Goal: Information Seeking & Learning: Learn about a topic

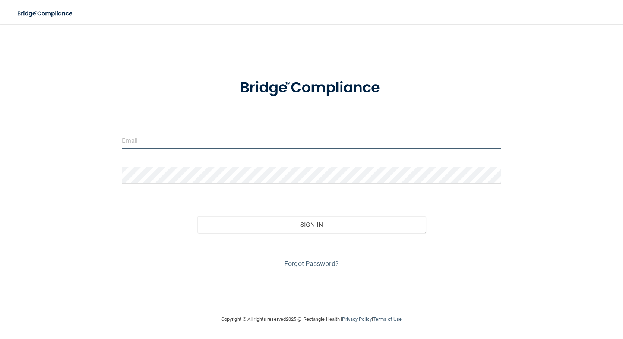
click at [219, 137] on input "email" at bounding box center [311, 140] width 379 height 17
type input "h"
type input "[EMAIL_ADDRESS][DOMAIN_NAME]"
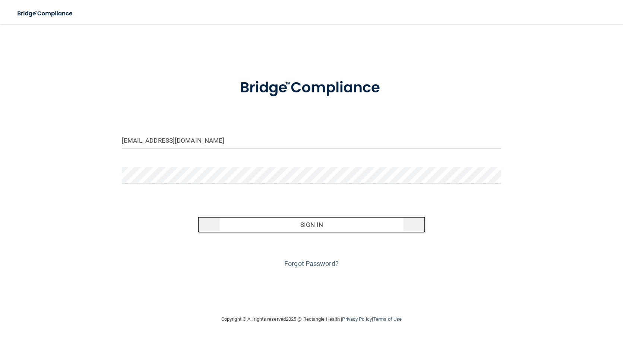
click at [286, 229] on button "Sign In" at bounding box center [311, 224] width 228 height 16
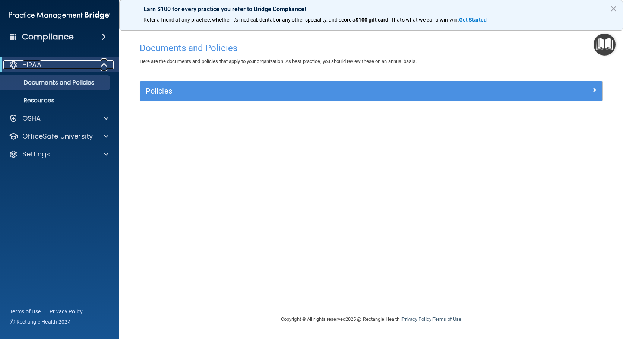
click at [104, 65] on span at bounding box center [105, 64] width 6 height 9
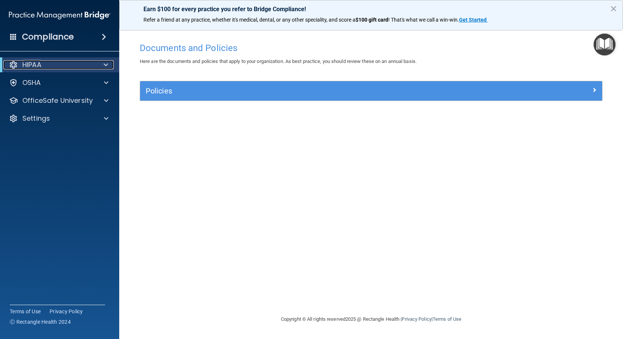
click at [104, 65] on span at bounding box center [106, 64] width 4 height 9
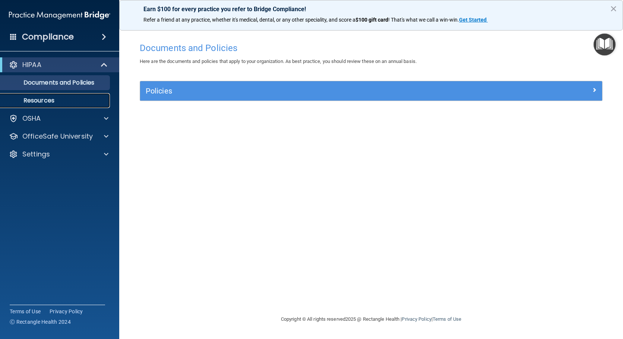
click at [67, 104] on link "Resources" at bounding box center [51, 100] width 117 height 15
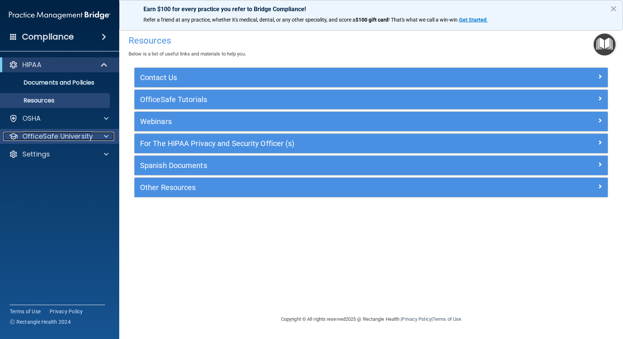
click at [106, 137] on span at bounding box center [106, 136] width 4 height 9
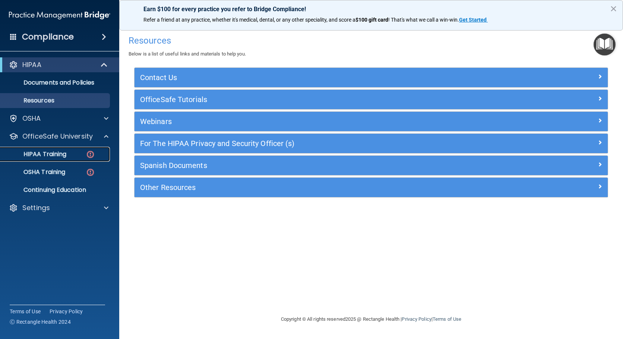
click at [65, 154] on p "HIPAA Training" at bounding box center [35, 153] width 61 height 7
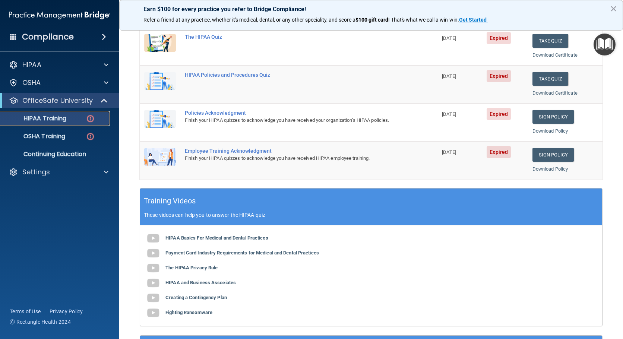
scroll to position [149, 0]
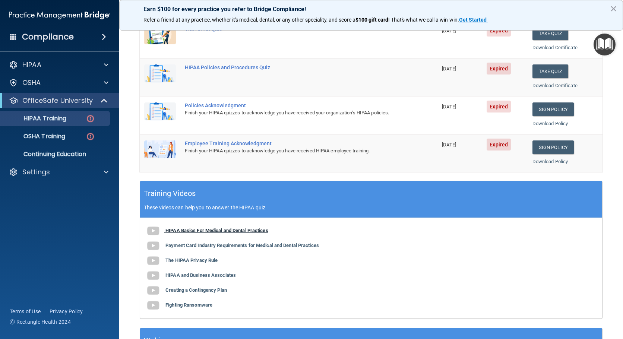
click at [152, 229] on img at bounding box center [153, 230] width 15 height 15
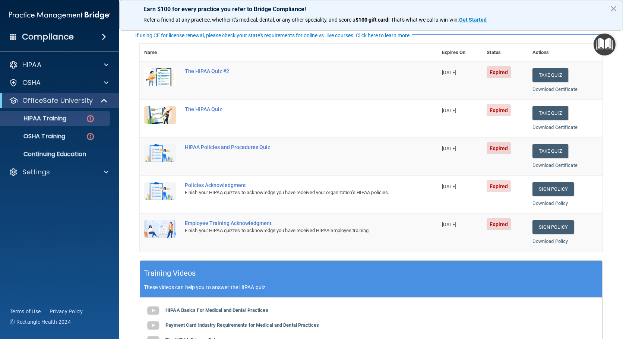
scroll to position [37, 0]
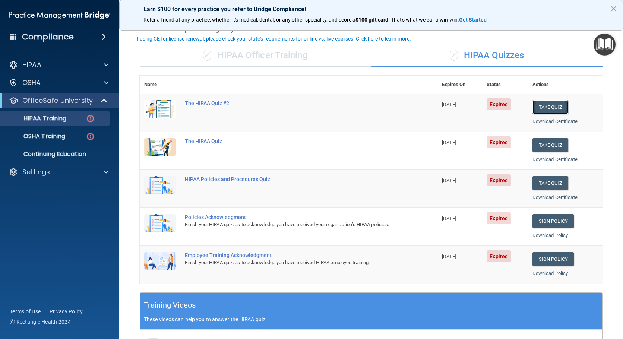
click at [554, 109] on button "Take Quiz" at bounding box center [550, 107] width 36 height 14
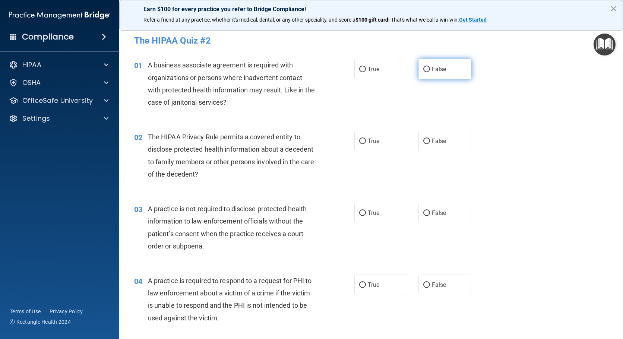
click at [432, 69] on span "False" at bounding box center [439, 69] width 15 height 7
click at [430, 69] on input "False" at bounding box center [426, 70] width 7 height 6
radio input "true"
click at [392, 150] on label "True" at bounding box center [380, 141] width 53 height 20
click at [366, 144] on input "True" at bounding box center [362, 142] width 7 height 6
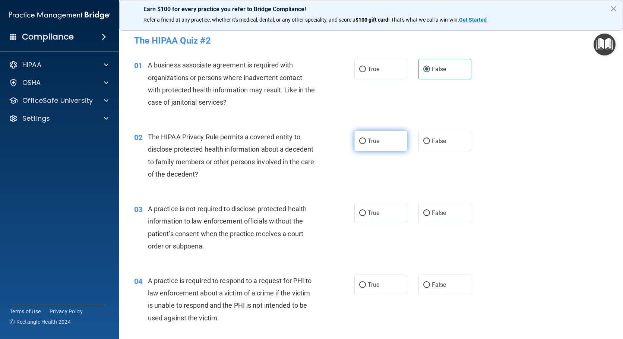
radio input "true"
click at [447, 214] on label "False" at bounding box center [444, 213] width 53 height 20
click at [430, 214] on input "False" at bounding box center [426, 213] width 7 height 6
radio input "true"
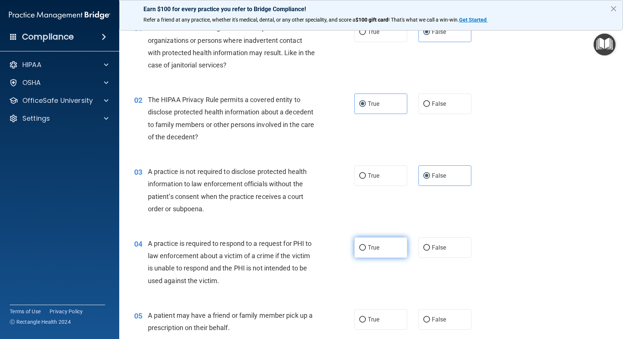
click at [372, 244] on span "True" at bounding box center [374, 247] width 12 height 7
click at [366, 245] on input "True" at bounding box center [362, 248] width 7 height 6
radio input "true"
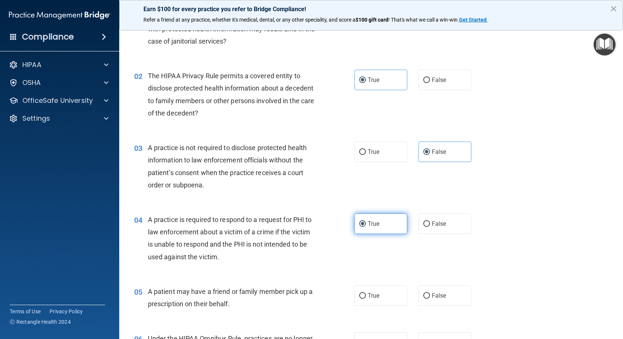
scroll to position [74, 0]
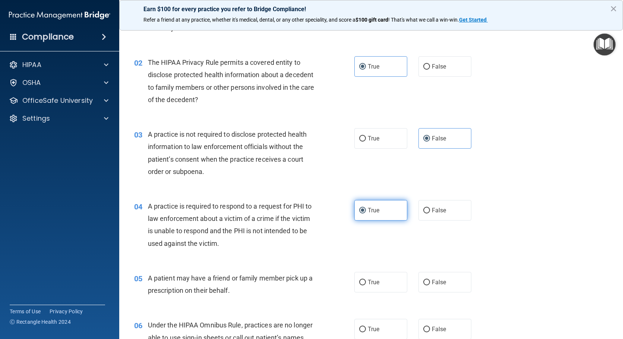
click at [382, 212] on label "True" at bounding box center [380, 210] width 53 height 20
click at [366, 212] on input "True" at bounding box center [362, 211] width 7 height 6
click at [376, 285] on span "True" at bounding box center [374, 282] width 12 height 7
click at [366, 285] on input "True" at bounding box center [362, 283] width 7 height 6
radio input "true"
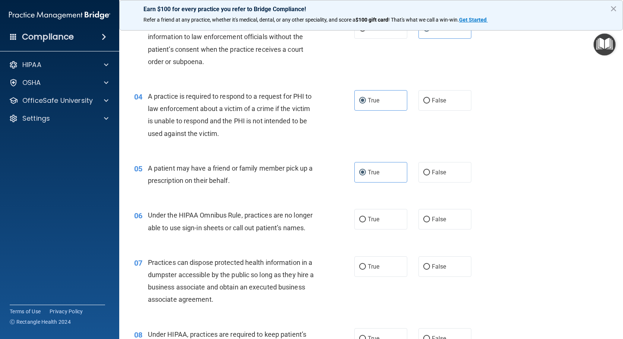
scroll to position [186, 0]
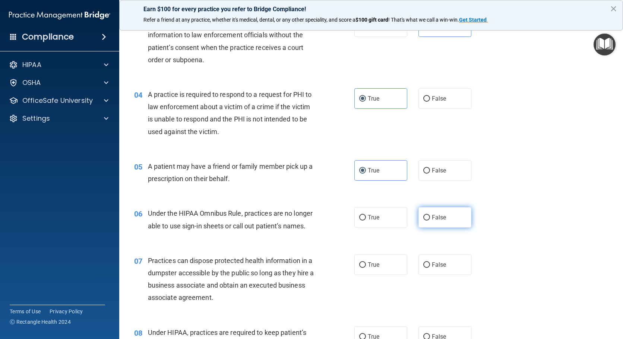
click at [432, 220] on span "False" at bounding box center [439, 217] width 15 height 7
click at [430, 220] on input "False" at bounding box center [426, 218] width 7 height 6
radio input "true"
click at [432, 265] on span "False" at bounding box center [439, 264] width 15 height 7
click at [430, 265] on input "False" at bounding box center [426, 265] width 7 height 6
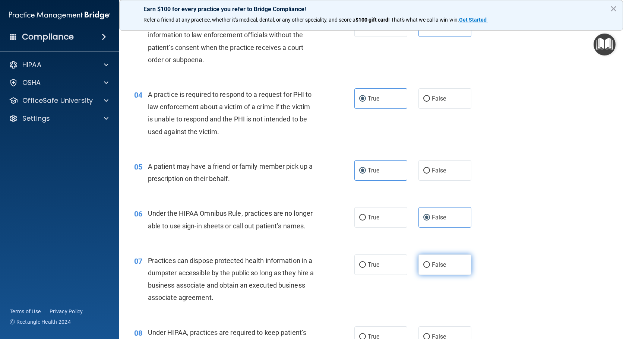
radio input "true"
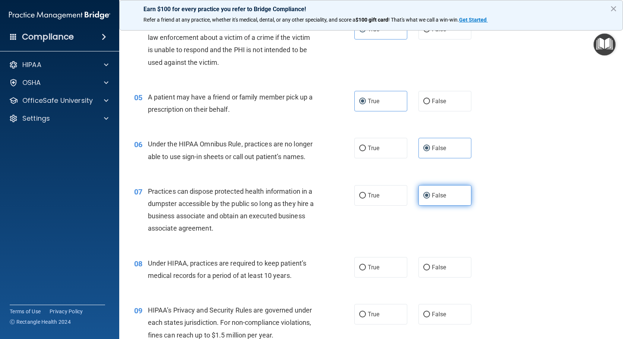
scroll to position [261, 0]
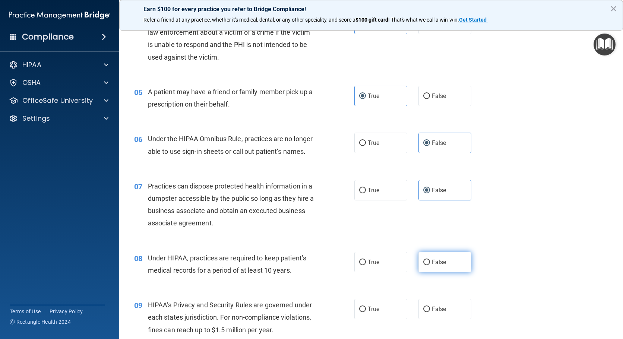
click at [435, 262] on span "False" at bounding box center [439, 261] width 15 height 7
click at [430, 262] on input "False" at bounding box center [426, 263] width 7 height 6
radio input "true"
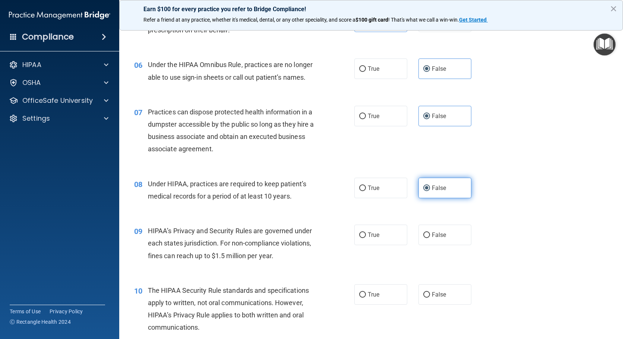
scroll to position [335, 0]
click at [441, 238] on label "False" at bounding box center [444, 234] width 53 height 20
click at [430, 238] on input "False" at bounding box center [426, 235] width 7 height 6
radio input "true"
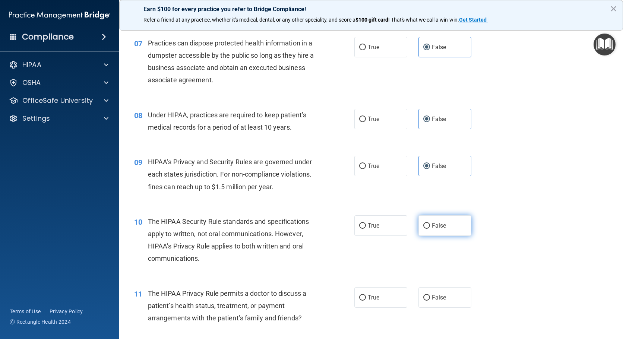
scroll to position [410, 0]
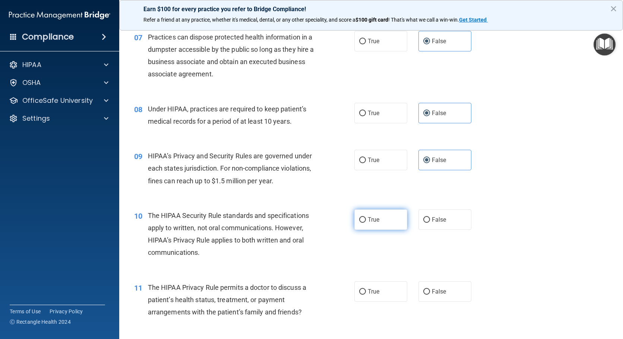
click at [383, 226] on label "True" at bounding box center [380, 219] width 53 height 20
click at [366, 223] on input "True" at bounding box center [362, 220] width 7 height 6
radio input "true"
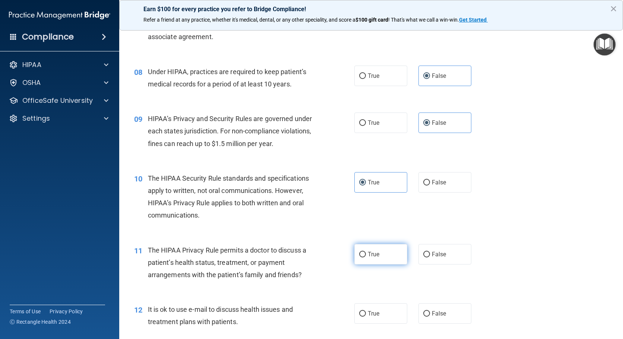
click at [371, 254] on span "True" at bounding box center [374, 254] width 12 height 7
click at [366, 254] on input "True" at bounding box center [362, 255] width 7 height 6
radio input "true"
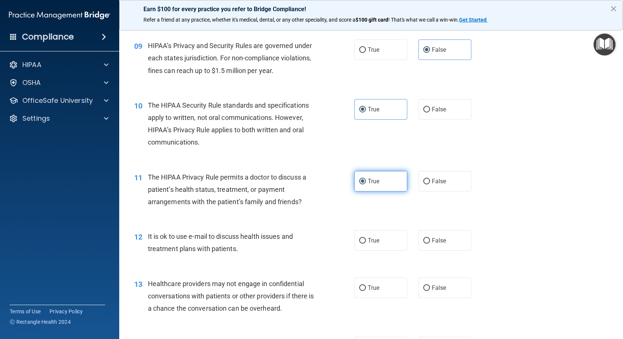
scroll to position [521, 0]
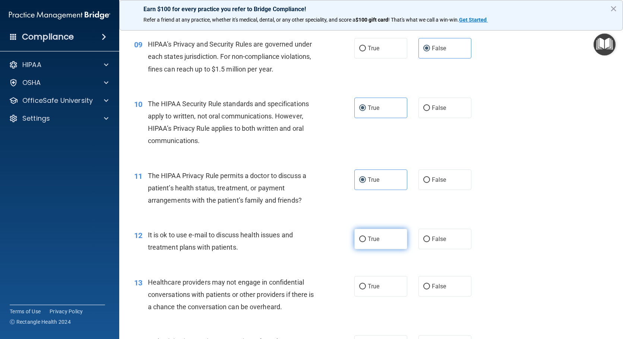
click at [380, 241] on label "True" at bounding box center [380, 239] width 53 height 20
click at [366, 241] on input "True" at bounding box center [362, 239] width 7 height 6
radio input "true"
click at [432, 282] on label "False" at bounding box center [444, 286] width 53 height 20
click at [430, 284] on input "False" at bounding box center [426, 287] width 7 height 6
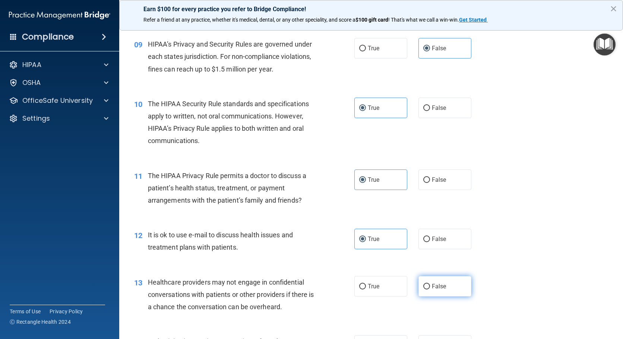
radio input "true"
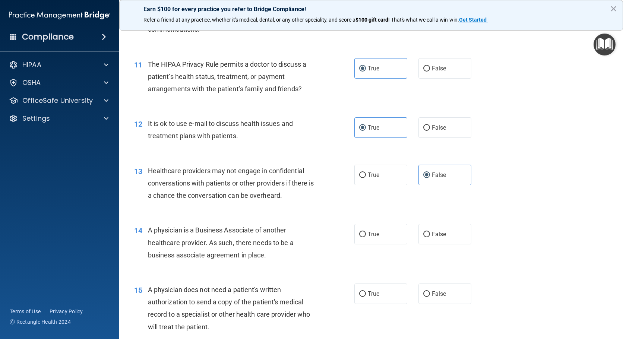
scroll to position [633, 0]
click at [456, 234] on label "False" at bounding box center [444, 233] width 53 height 20
click at [430, 234] on input "False" at bounding box center [426, 234] width 7 height 6
radio input "true"
click at [380, 291] on label "True" at bounding box center [380, 293] width 53 height 20
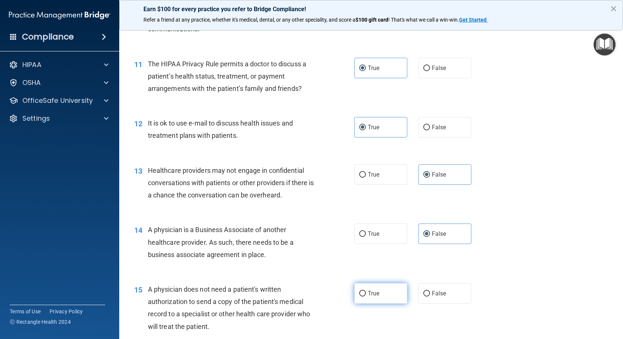
click at [366, 291] on input "True" at bounding box center [362, 294] width 7 height 6
radio input "true"
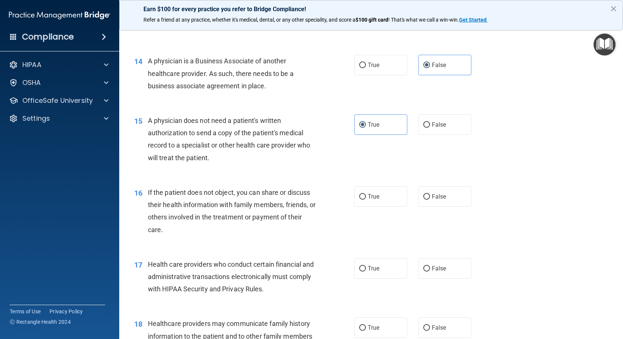
scroll to position [819, 0]
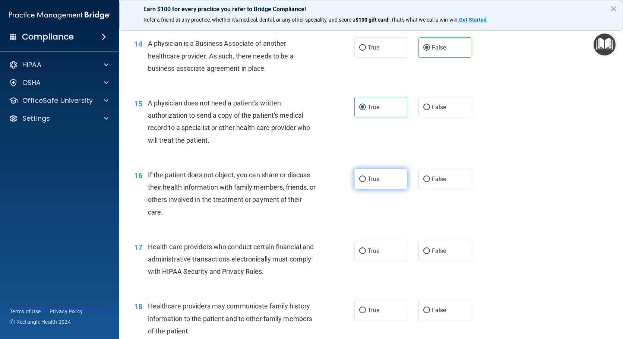
click at [385, 182] on label "True" at bounding box center [380, 179] width 53 height 20
click at [366, 182] on input "True" at bounding box center [362, 180] width 7 height 6
radio input "true"
click at [375, 247] on label "True" at bounding box center [380, 251] width 53 height 20
click at [366, 248] on input "True" at bounding box center [362, 251] width 7 height 6
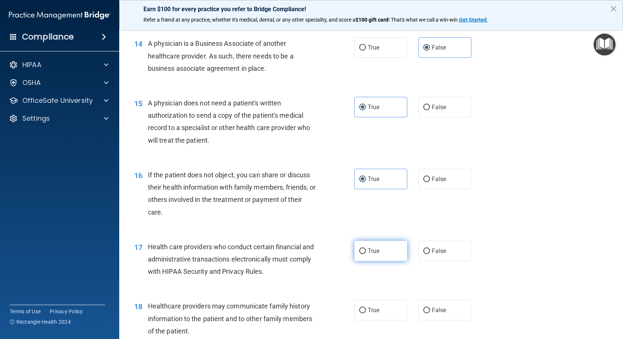
radio input "true"
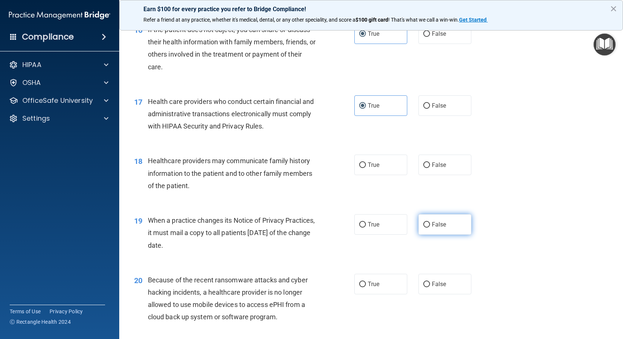
scroll to position [968, 0]
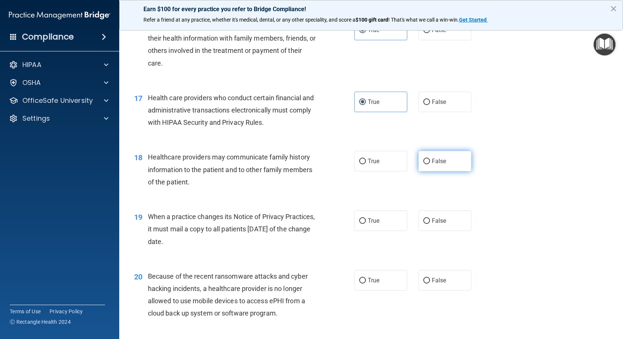
click at [453, 160] on label "False" at bounding box center [444, 161] width 53 height 20
click at [430, 160] on input "False" at bounding box center [426, 162] width 7 height 6
radio input "true"
click at [432, 219] on span "False" at bounding box center [439, 220] width 15 height 7
click at [430, 219] on input "False" at bounding box center [426, 221] width 7 height 6
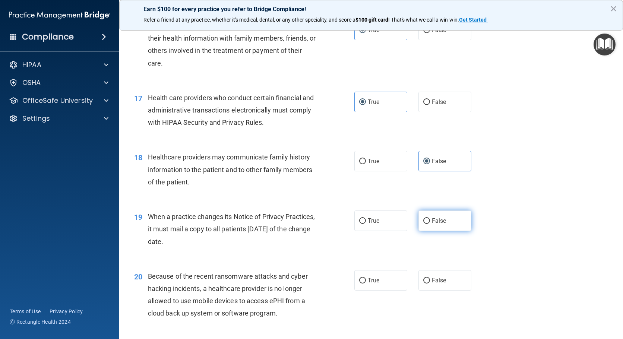
radio input "true"
click at [442, 281] on span "False" at bounding box center [439, 280] width 15 height 7
click at [430, 281] on input "False" at bounding box center [426, 281] width 7 height 6
radio input "true"
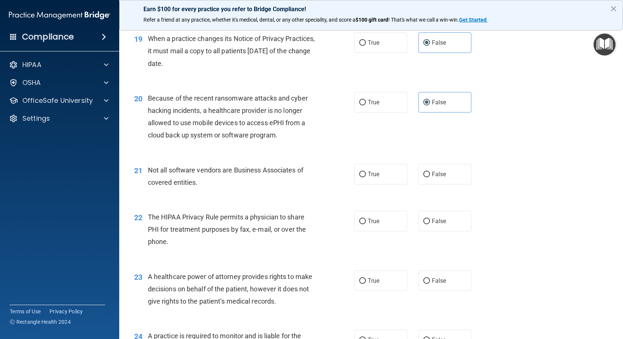
scroll to position [1154, 0]
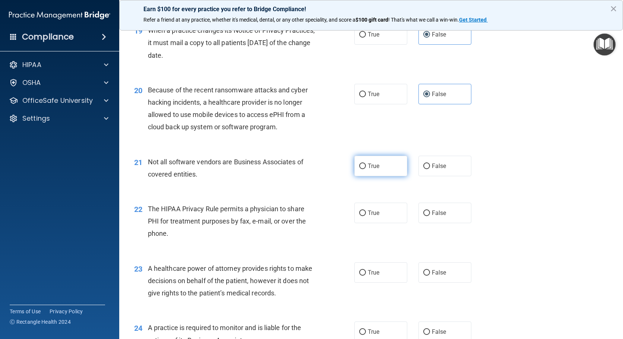
click at [391, 166] on label "True" at bounding box center [380, 166] width 53 height 20
click at [366, 166] on input "True" at bounding box center [362, 166] width 7 height 6
radio input "true"
click at [382, 212] on label "True" at bounding box center [380, 213] width 53 height 20
click at [366, 212] on input "True" at bounding box center [362, 213] width 7 height 6
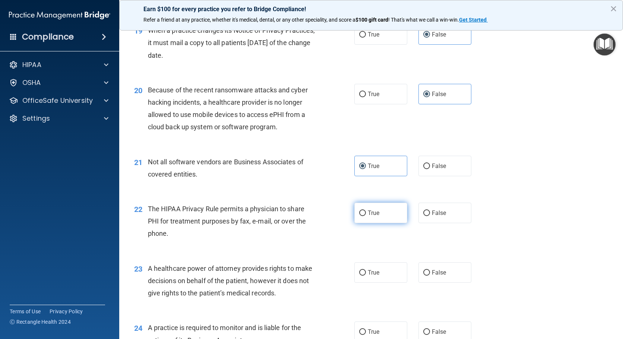
radio input "true"
click at [433, 272] on span "False" at bounding box center [439, 272] width 15 height 7
click at [430, 272] on input "False" at bounding box center [426, 273] width 7 height 6
radio input "true"
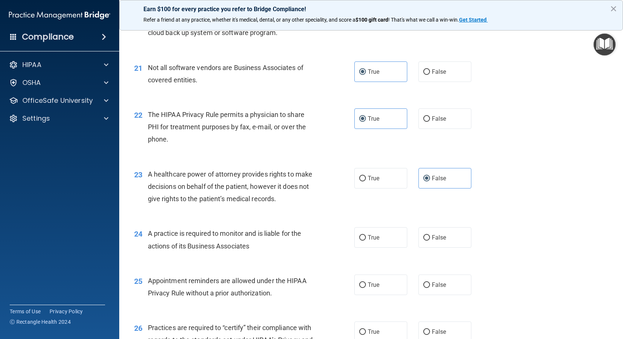
scroll to position [1266, 0]
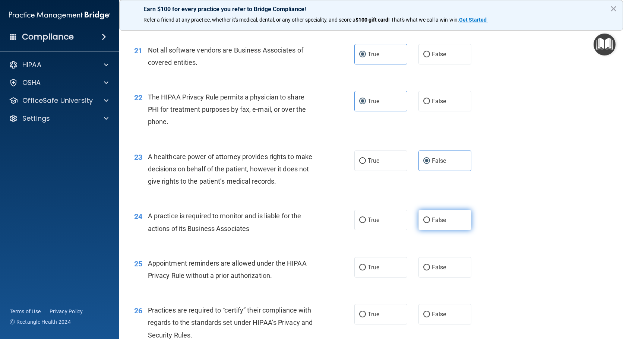
click at [447, 222] on label "False" at bounding box center [444, 220] width 53 height 20
click at [430, 222] on input "False" at bounding box center [426, 220] width 7 height 6
radio input "true"
click at [378, 270] on label "True" at bounding box center [380, 267] width 53 height 20
click at [366, 270] on input "True" at bounding box center [362, 268] width 7 height 6
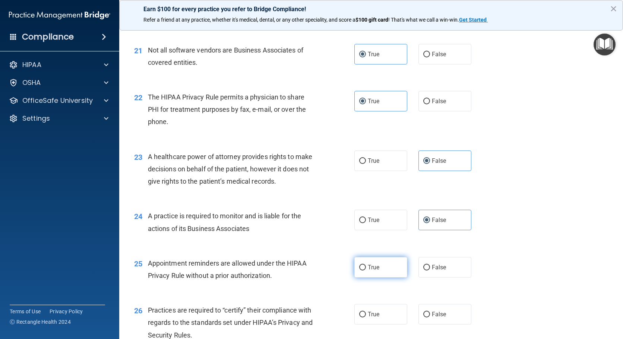
radio input "true"
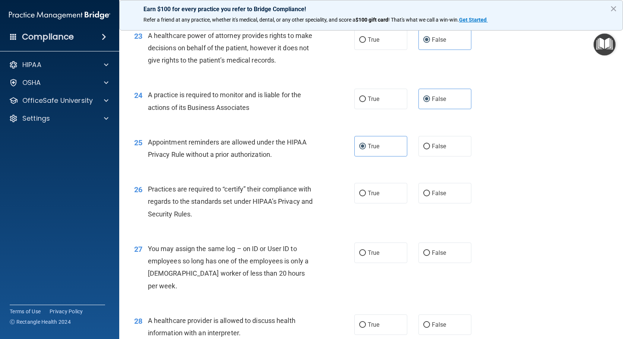
scroll to position [1415, 0]
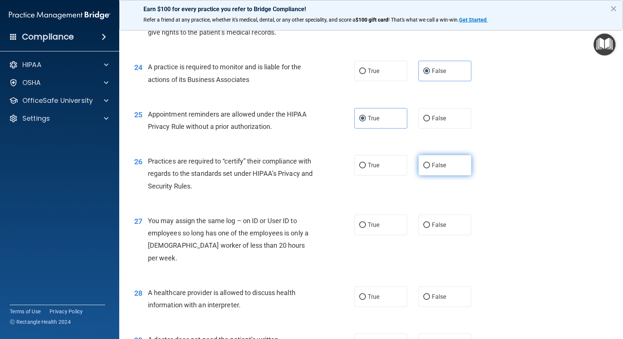
click at [449, 168] on label "False" at bounding box center [444, 165] width 53 height 20
click at [430, 168] on input "False" at bounding box center [426, 166] width 7 height 6
radio input "true"
click at [439, 229] on label "False" at bounding box center [444, 225] width 53 height 20
click at [430, 228] on input "False" at bounding box center [426, 225] width 7 height 6
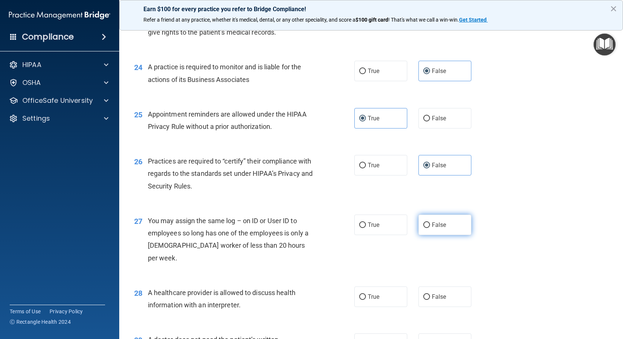
radio input "true"
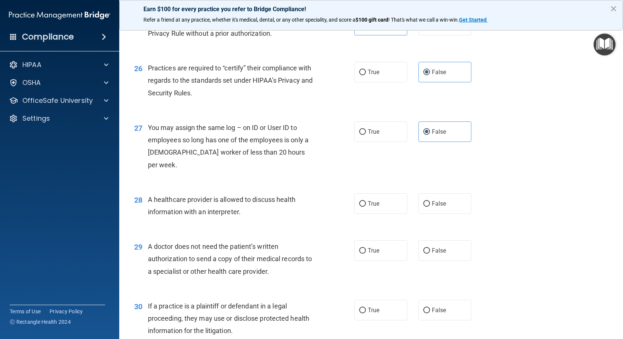
scroll to position [1527, 0]
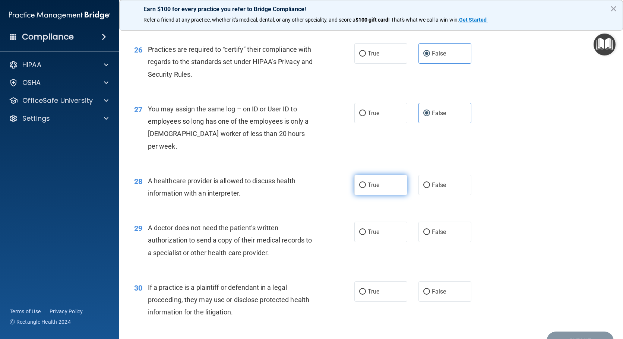
click at [388, 175] on label "True" at bounding box center [380, 185] width 53 height 20
click at [366, 182] on input "True" at bounding box center [362, 185] width 7 height 6
radio input "true"
click at [388, 226] on label "True" at bounding box center [380, 232] width 53 height 20
click at [366, 229] on input "True" at bounding box center [362, 232] width 7 height 6
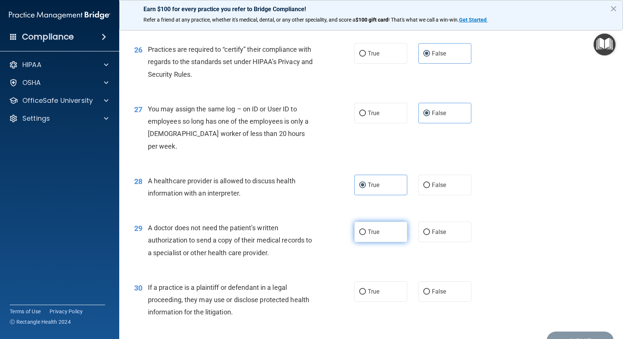
radio input "true"
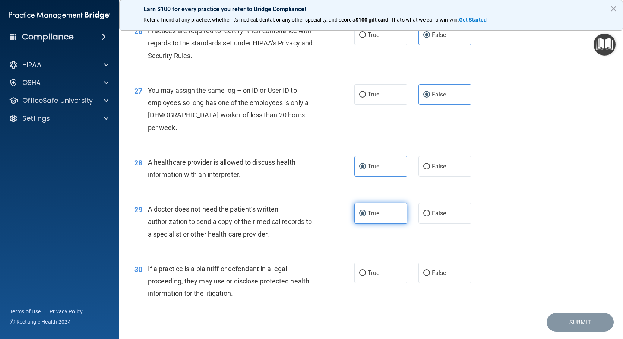
scroll to position [1556, 0]
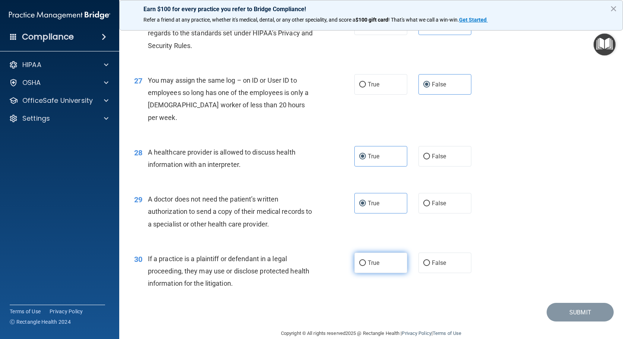
click at [381, 252] on label "True" at bounding box center [380, 262] width 53 height 20
click at [366, 260] on input "True" at bounding box center [362, 263] width 7 height 6
radio input "true"
click at [557, 303] on button "Submit" at bounding box center [579, 312] width 67 height 19
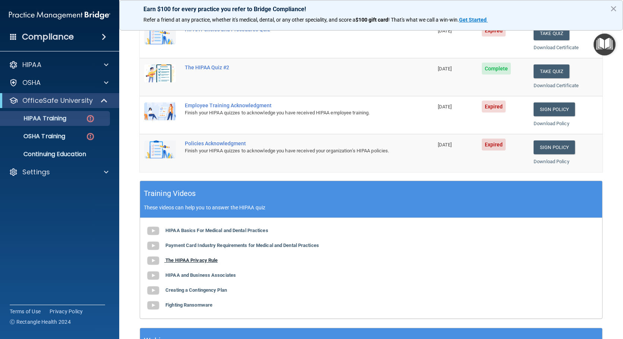
scroll to position [186, 0]
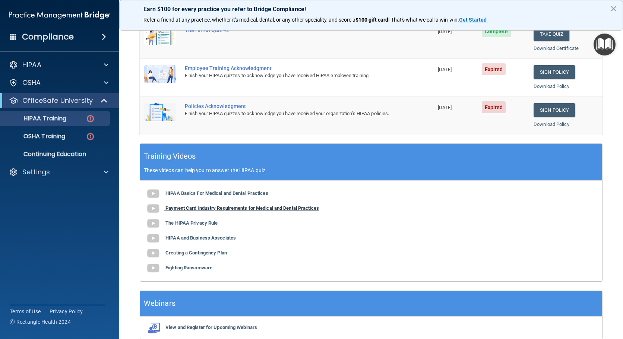
click at [254, 210] on b "Payment Card Industry Requirements for Medical and Dental Practices" at bounding box center [241, 208] width 153 height 6
click at [178, 223] on b "The HIPAA Privacy Rule" at bounding box center [191, 223] width 52 height 6
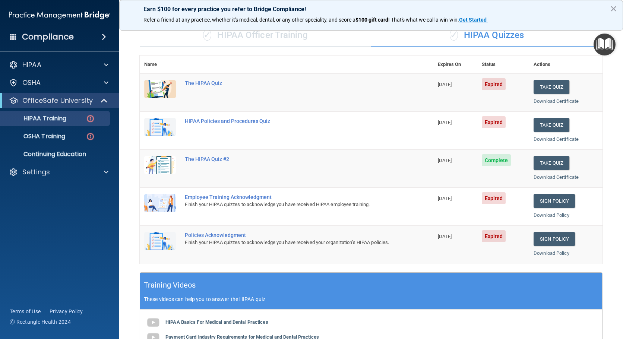
scroll to position [37, 0]
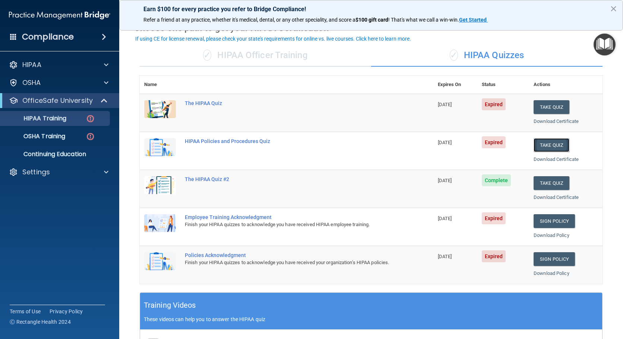
click at [543, 146] on button "Take Quiz" at bounding box center [551, 145] width 36 height 14
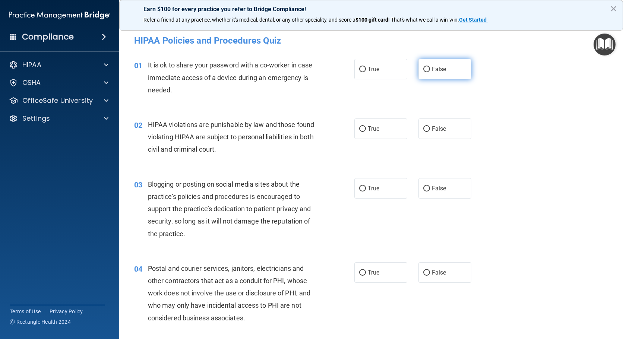
click at [444, 70] on label "False" at bounding box center [444, 69] width 53 height 20
click at [430, 70] on input "False" at bounding box center [426, 70] width 7 height 6
radio input "true"
click at [390, 128] on label "True" at bounding box center [380, 128] width 53 height 20
click at [366, 128] on input "True" at bounding box center [362, 129] width 7 height 6
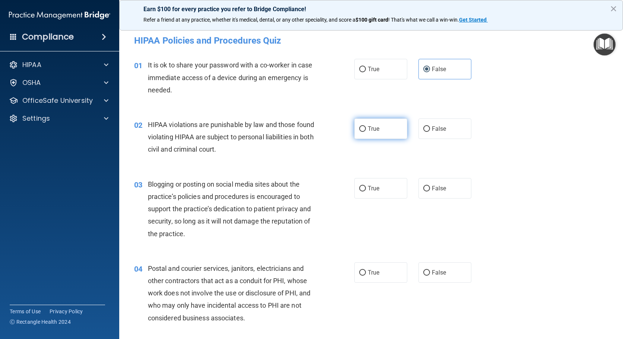
radio input "true"
click at [453, 189] on label "False" at bounding box center [444, 188] width 53 height 20
click at [430, 189] on input "False" at bounding box center [426, 189] width 7 height 6
radio input "true"
click at [370, 273] on span "True" at bounding box center [374, 272] width 12 height 7
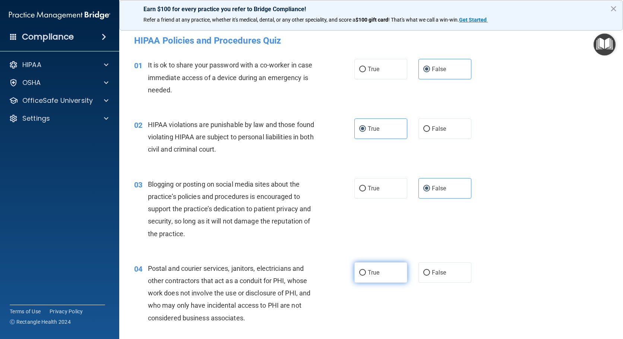
click at [366, 273] on input "True" at bounding box center [362, 273] width 7 height 6
radio input "true"
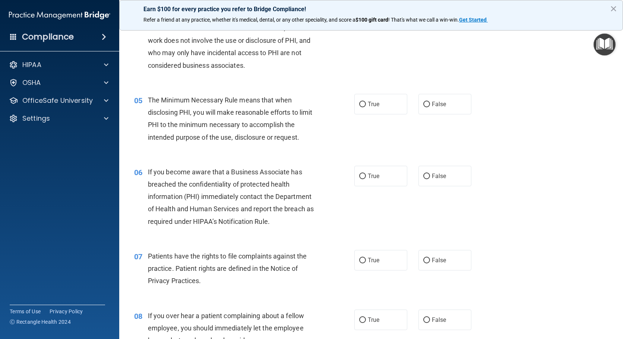
scroll to position [261, 0]
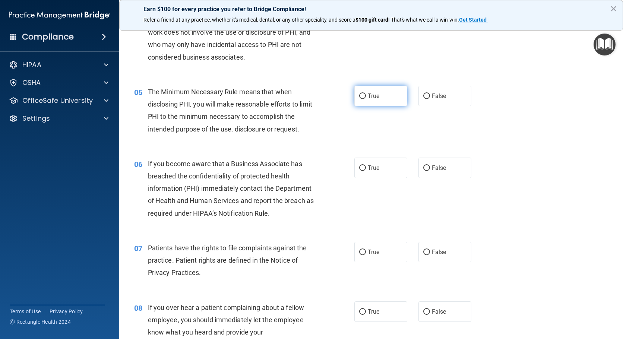
click at [383, 94] on label "True" at bounding box center [380, 96] width 53 height 20
click at [366, 94] on input "True" at bounding box center [362, 96] width 7 height 6
radio input "true"
click at [448, 166] on label "False" at bounding box center [444, 168] width 53 height 20
click at [430, 166] on input "False" at bounding box center [426, 168] width 7 height 6
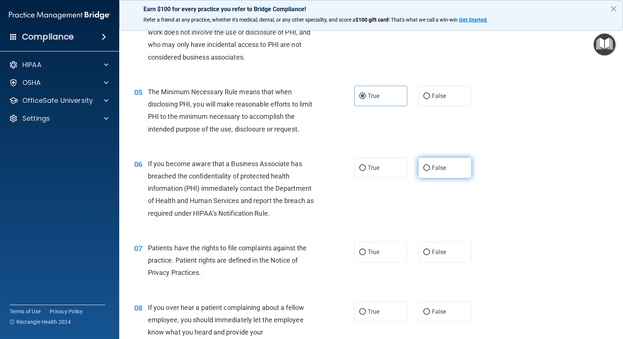
radio input "true"
click at [380, 247] on label "True" at bounding box center [380, 252] width 53 height 20
click at [366, 250] on input "True" at bounding box center [362, 253] width 7 height 6
radio input "true"
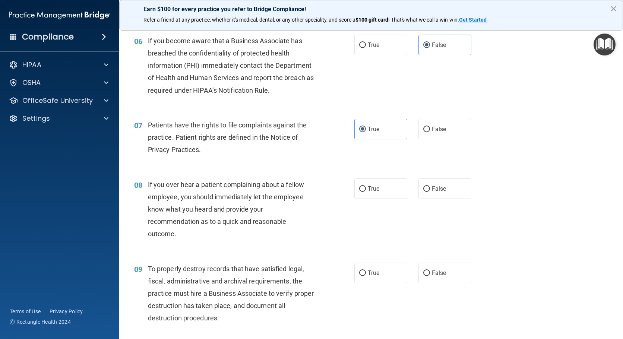
scroll to position [410, 0]
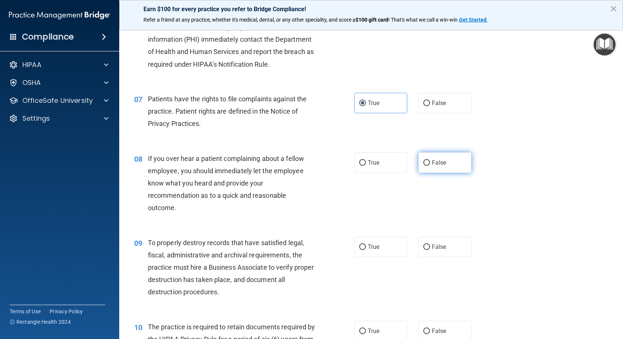
click at [453, 164] on label "False" at bounding box center [444, 162] width 53 height 20
click at [430, 164] on input "False" at bounding box center [426, 163] width 7 height 6
radio input "true"
click at [442, 251] on label "False" at bounding box center [444, 246] width 53 height 20
click at [430, 250] on input "False" at bounding box center [426, 247] width 7 height 6
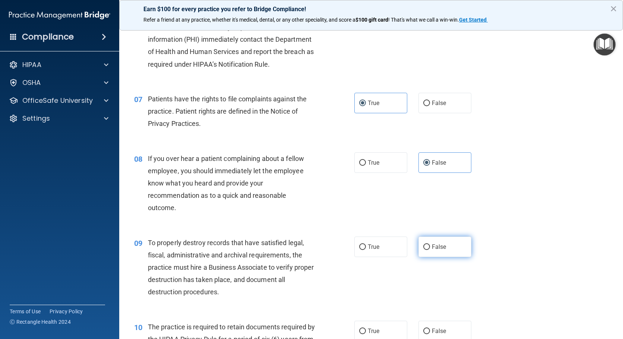
radio input "true"
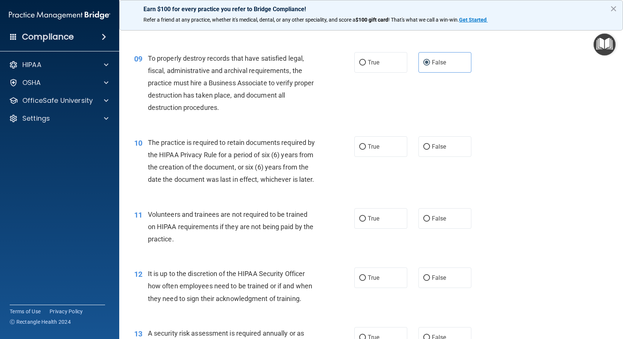
scroll to position [596, 0]
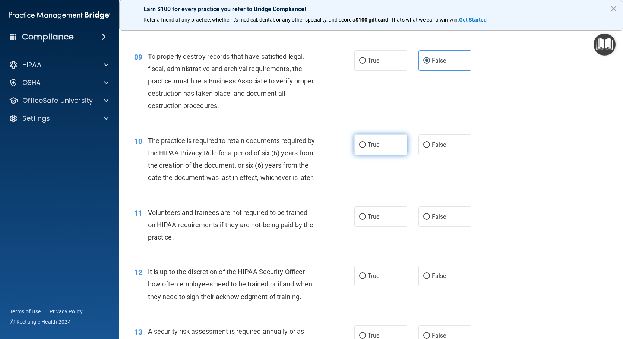
click at [387, 147] on label "True" at bounding box center [380, 144] width 53 height 20
click at [366, 147] on input "True" at bounding box center [362, 145] width 7 height 6
radio input "true"
click at [382, 227] on label "True" at bounding box center [380, 216] width 53 height 20
click at [366, 220] on input "True" at bounding box center [362, 217] width 7 height 6
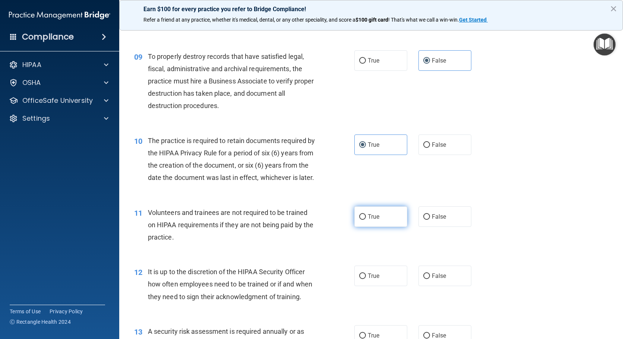
radio input "true"
click at [452, 227] on label "False" at bounding box center [444, 216] width 53 height 20
click at [430, 220] on input "False" at bounding box center [426, 217] width 7 height 6
radio input "true"
radio input "false"
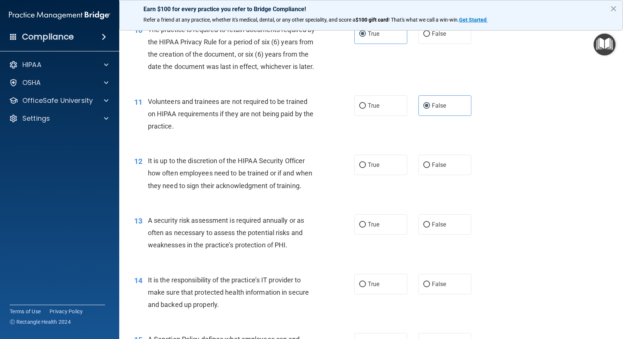
scroll to position [708, 0]
click at [445, 174] on label "False" at bounding box center [444, 164] width 53 height 20
click at [430, 167] on input "False" at bounding box center [426, 165] width 7 height 6
radio input "true"
click at [366, 229] on label "True" at bounding box center [380, 223] width 53 height 20
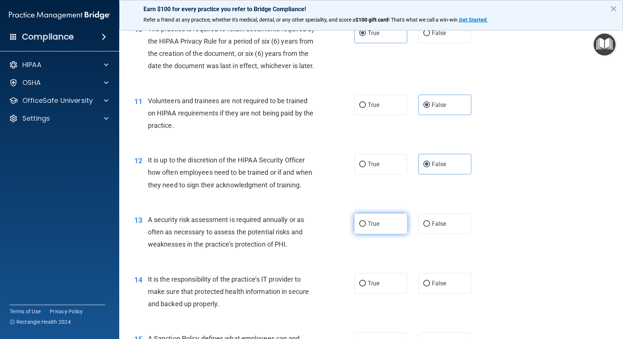
click at [366, 227] on input "True" at bounding box center [362, 224] width 7 height 6
radio input "true"
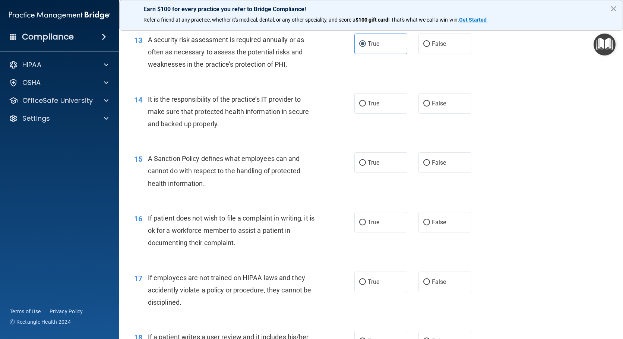
scroll to position [894, 0]
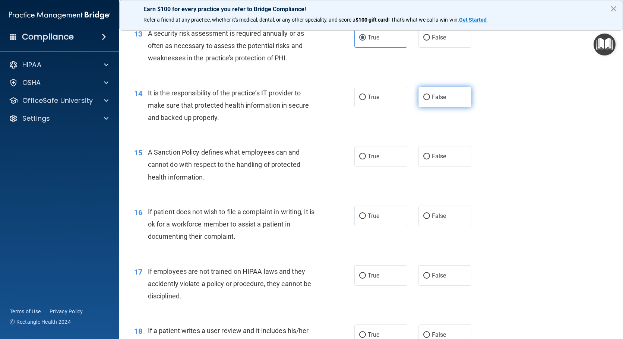
click at [442, 101] on span "False" at bounding box center [439, 96] width 15 height 7
click at [430, 100] on input "False" at bounding box center [426, 98] width 7 height 6
radio input "true"
click at [444, 166] on label "False" at bounding box center [444, 156] width 53 height 20
click at [430, 159] on input "False" at bounding box center [426, 157] width 7 height 6
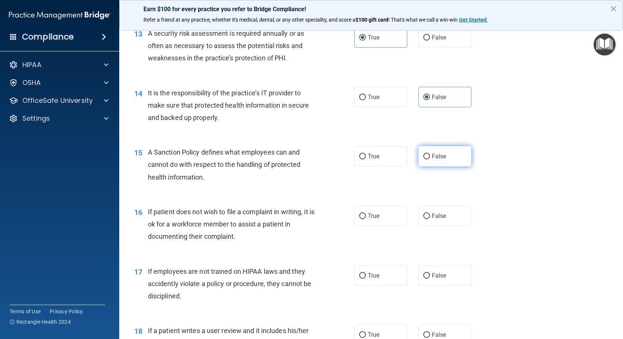
radio input "true"
click at [386, 226] on label "True" at bounding box center [380, 216] width 53 height 20
click at [366, 219] on input "True" at bounding box center [362, 216] width 7 height 6
radio input "true"
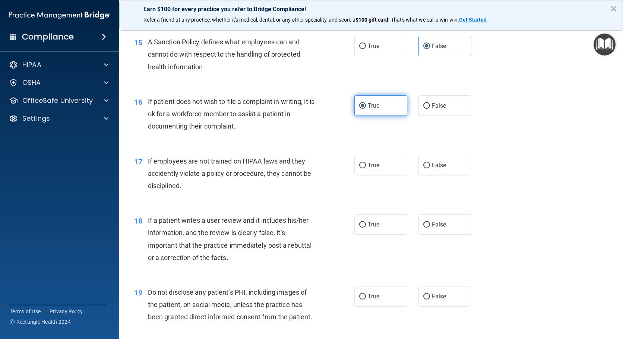
scroll to position [1006, 0]
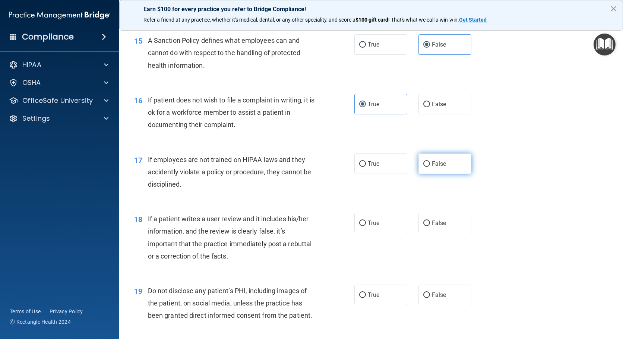
click at [448, 174] on label "False" at bounding box center [444, 163] width 53 height 20
click at [430, 167] on input "False" at bounding box center [426, 164] width 7 height 6
radio input "true"
click at [442, 226] on span "False" at bounding box center [439, 222] width 15 height 7
click at [430, 226] on input "False" at bounding box center [426, 223] width 7 height 6
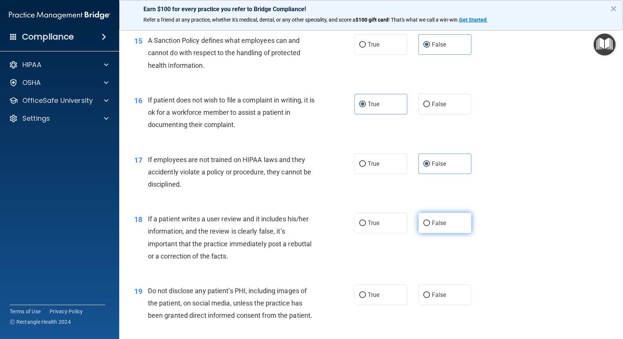
radio input "true"
click at [378, 305] on label "True" at bounding box center [380, 295] width 53 height 20
click at [366, 298] on input "True" at bounding box center [362, 295] width 7 height 6
radio input "true"
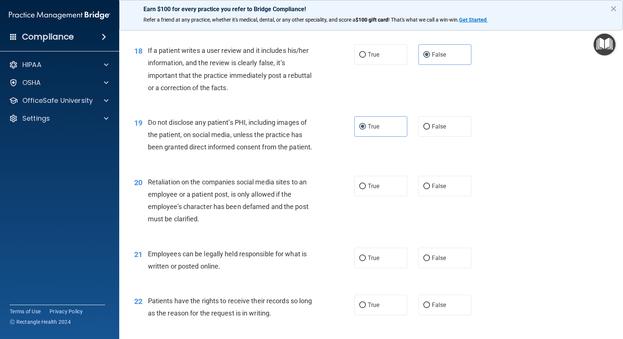
scroll to position [1192, 0]
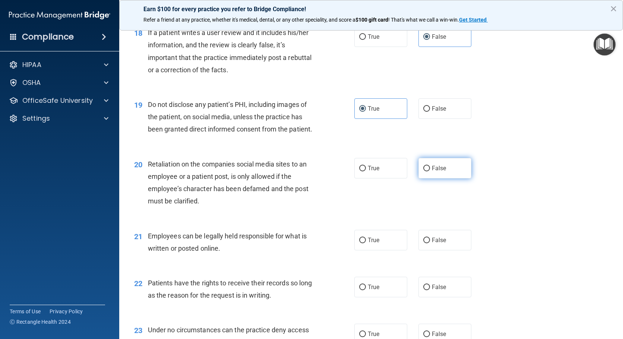
click at [451, 178] on label "False" at bounding box center [444, 168] width 53 height 20
click at [430, 171] on input "False" at bounding box center [426, 169] width 7 height 6
radio input "true"
click at [389, 250] on label "True" at bounding box center [380, 240] width 53 height 20
click at [366, 243] on input "True" at bounding box center [362, 241] width 7 height 6
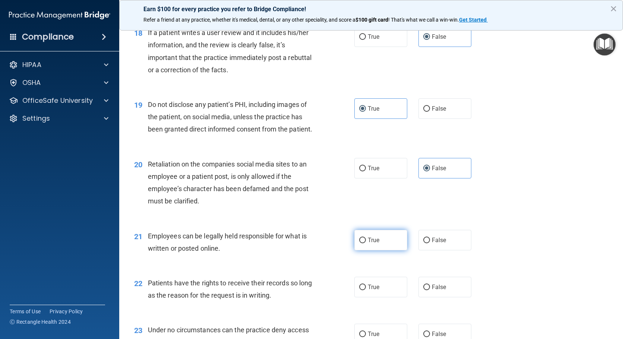
radio input "true"
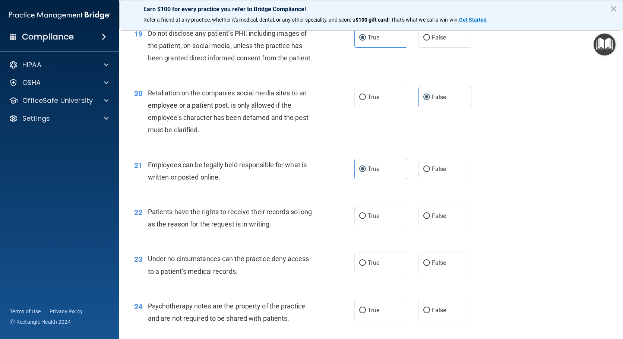
scroll to position [1266, 0]
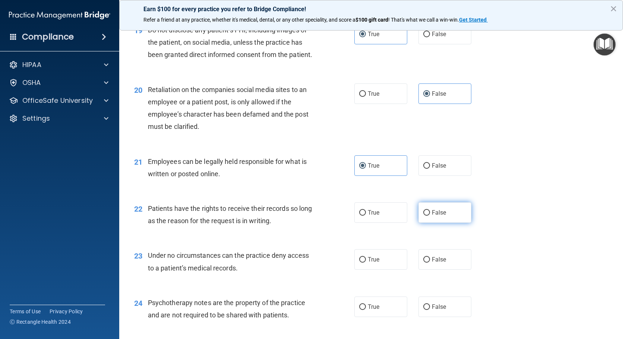
click at [444, 222] on label "False" at bounding box center [444, 212] width 53 height 20
click at [430, 216] on input "False" at bounding box center [426, 213] width 7 height 6
radio input "true"
click at [446, 269] on label "False" at bounding box center [444, 259] width 53 height 20
click at [430, 263] on input "False" at bounding box center [426, 260] width 7 height 6
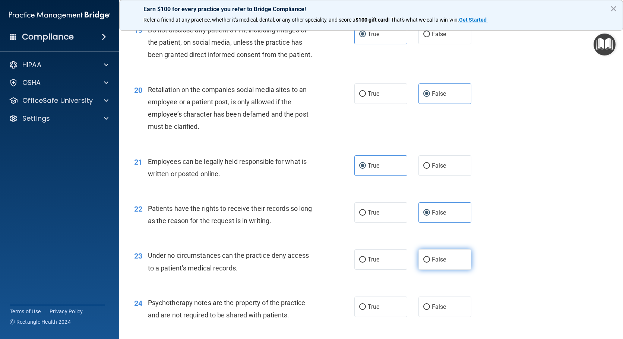
radio input "true"
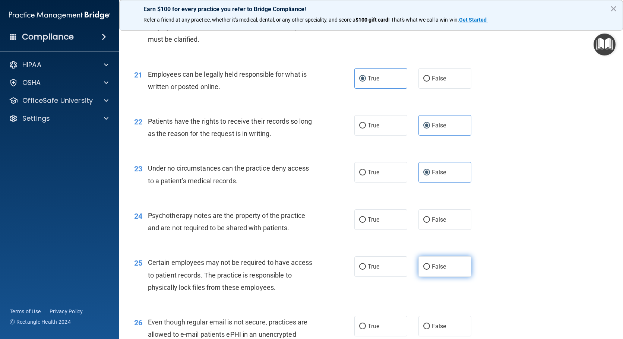
scroll to position [1415, 0]
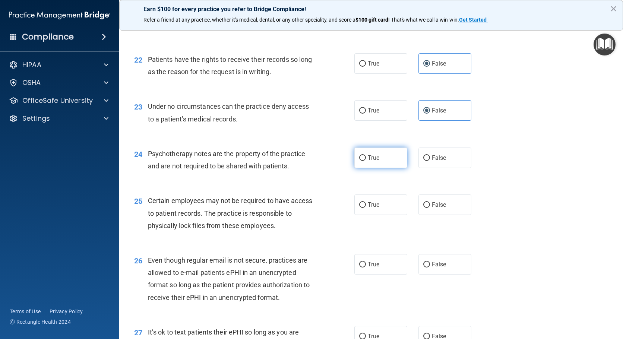
click at [382, 168] on label "True" at bounding box center [380, 157] width 53 height 20
click at [366, 161] on input "True" at bounding box center [362, 158] width 7 height 6
radio input "true"
click at [385, 215] on label "True" at bounding box center [380, 204] width 53 height 20
click at [366, 208] on input "True" at bounding box center [362, 205] width 7 height 6
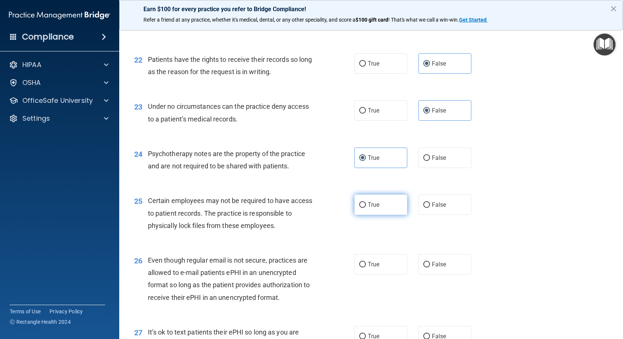
radio input "true"
click at [384, 274] on label "True" at bounding box center [380, 264] width 53 height 20
click at [366, 267] on input "True" at bounding box center [362, 265] width 7 height 6
radio input "true"
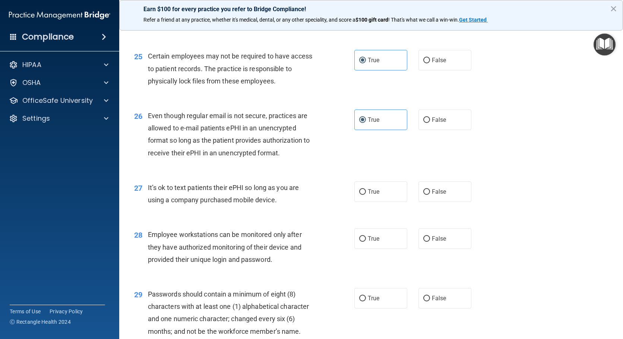
scroll to position [1601, 0]
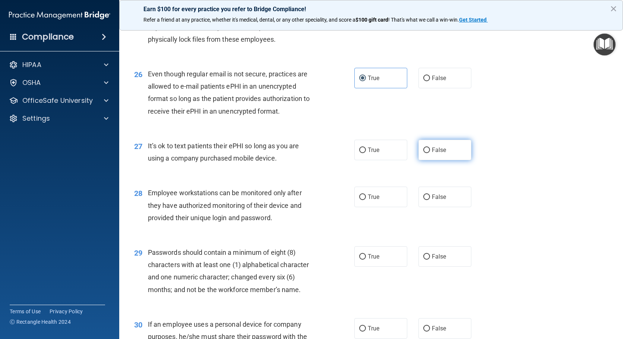
click at [446, 160] on label "False" at bounding box center [444, 150] width 53 height 20
click at [430, 153] on input "False" at bounding box center [426, 150] width 7 height 6
radio input "true"
click at [443, 207] on label "False" at bounding box center [444, 197] width 53 height 20
click at [430, 200] on input "False" at bounding box center [426, 197] width 7 height 6
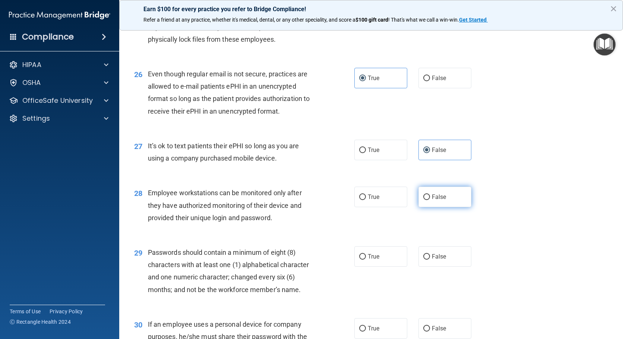
radio input "true"
click at [378, 267] on label "True" at bounding box center [380, 256] width 53 height 20
click at [366, 260] on input "True" at bounding box center [362, 257] width 7 height 6
radio input "true"
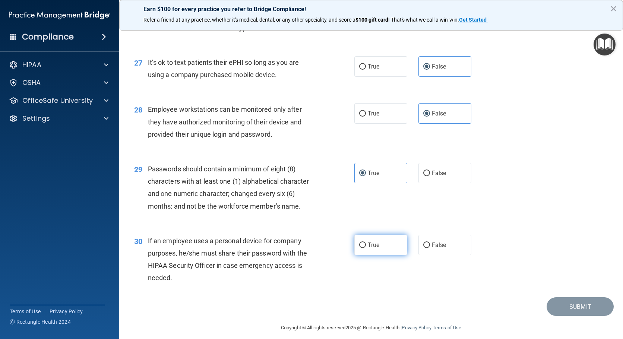
scroll to position [1704, 0]
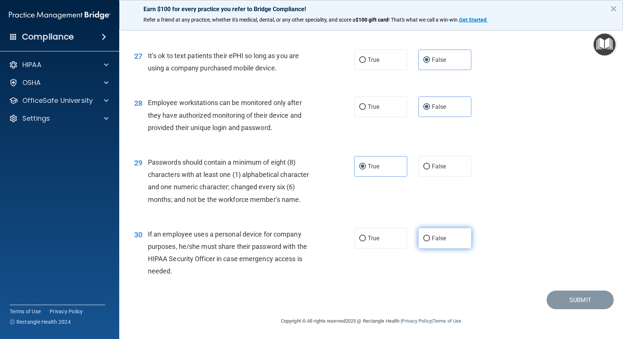
click at [448, 232] on label "False" at bounding box center [444, 238] width 53 height 20
click at [430, 236] on input "False" at bounding box center [426, 239] width 7 height 6
radio input "true"
click at [563, 308] on button "Submit" at bounding box center [579, 299] width 67 height 19
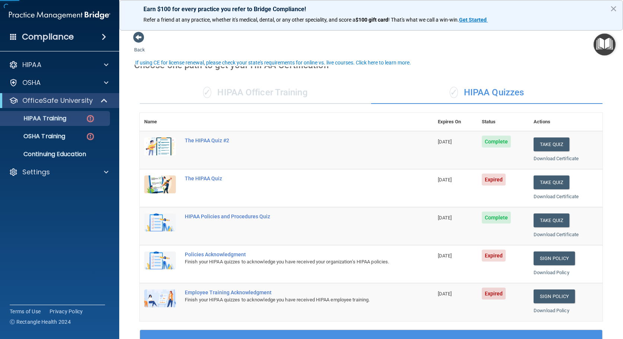
scroll to position [37, 0]
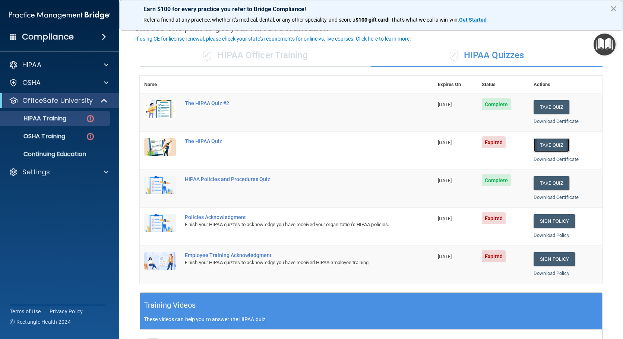
click at [547, 146] on button "Take Quiz" at bounding box center [551, 145] width 36 height 14
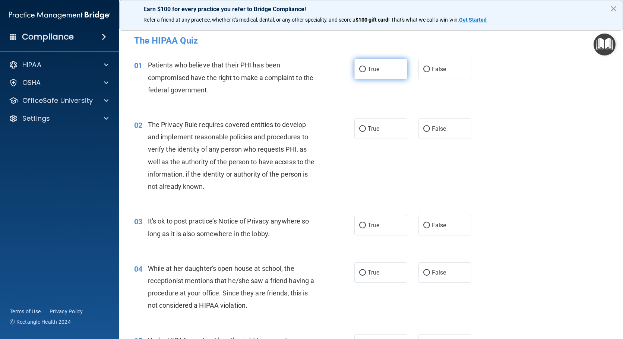
click at [385, 72] on label "True" at bounding box center [380, 69] width 53 height 20
click at [366, 72] on input "True" at bounding box center [362, 70] width 7 height 6
radio input "true"
click at [388, 131] on label "True" at bounding box center [380, 128] width 53 height 20
click at [366, 131] on input "True" at bounding box center [362, 129] width 7 height 6
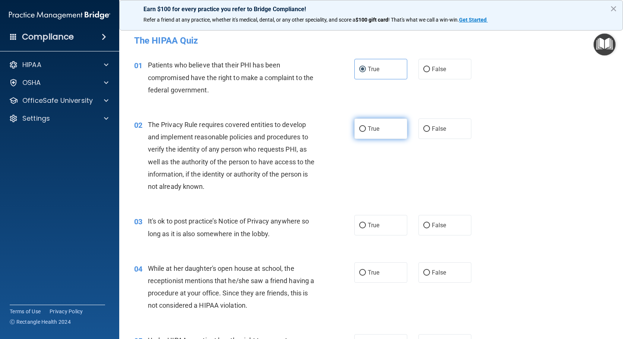
radio input "true"
click at [443, 222] on label "False" at bounding box center [444, 225] width 53 height 20
click at [430, 223] on input "False" at bounding box center [426, 226] width 7 height 6
radio input "true"
click at [457, 269] on label "False" at bounding box center [444, 272] width 53 height 20
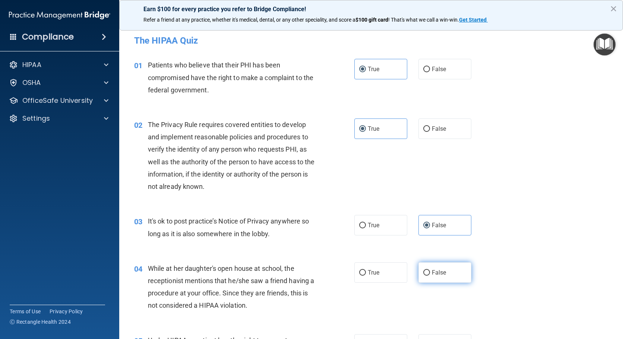
click at [430, 270] on input "False" at bounding box center [426, 273] width 7 height 6
radio input "true"
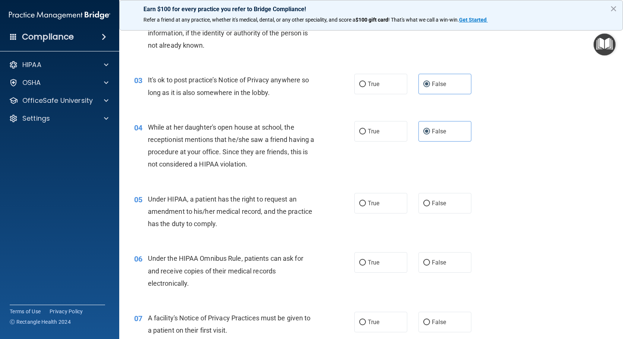
scroll to position [149, 0]
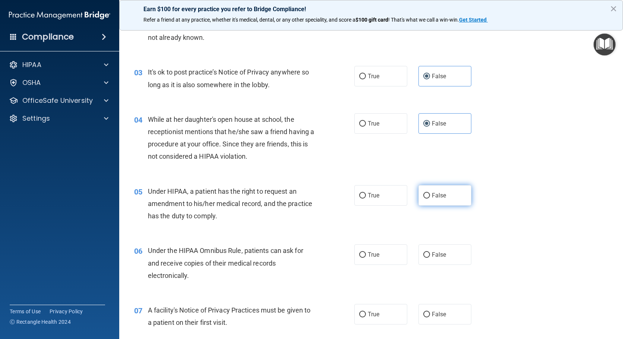
click at [452, 196] on label "False" at bounding box center [444, 195] width 53 height 20
click at [430, 196] on input "False" at bounding box center [426, 196] width 7 height 6
radio input "true"
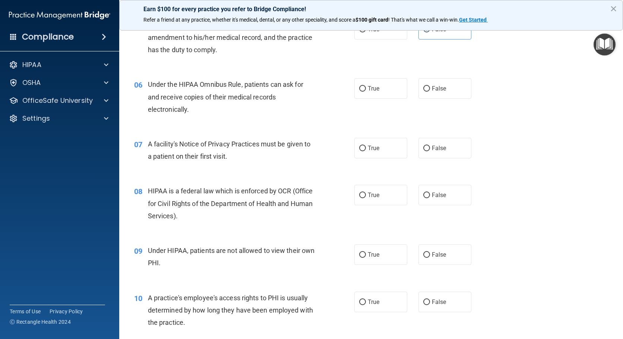
scroll to position [335, 0]
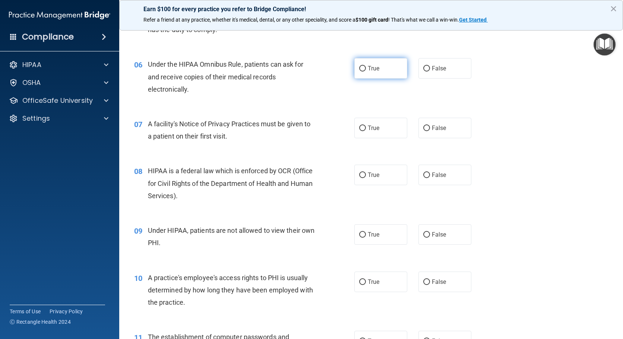
click at [390, 71] on label "True" at bounding box center [380, 68] width 53 height 20
click at [366, 71] on input "True" at bounding box center [362, 69] width 7 height 6
radio input "true"
click at [391, 128] on label "True" at bounding box center [380, 128] width 53 height 20
click at [366, 128] on input "True" at bounding box center [362, 129] width 7 height 6
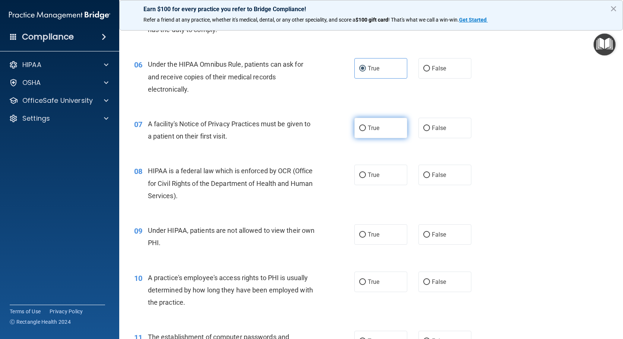
radio input "true"
click at [395, 177] on label "True" at bounding box center [380, 175] width 53 height 20
click at [366, 177] on input "True" at bounding box center [362, 175] width 7 height 6
radio input "true"
click at [455, 236] on label "False" at bounding box center [444, 234] width 53 height 20
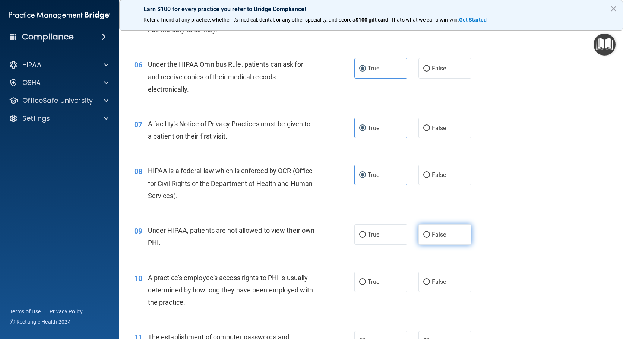
click at [430, 236] on input "False" at bounding box center [426, 235] width 7 height 6
radio input "true"
click at [454, 285] on label "False" at bounding box center [444, 281] width 53 height 20
click at [430, 285] on input "False" at bounding box center [426, 282] width 7 height 6
radio input "true"
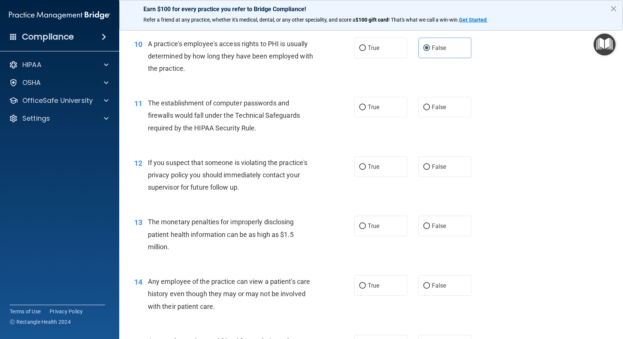
scroll to position [596, 0]
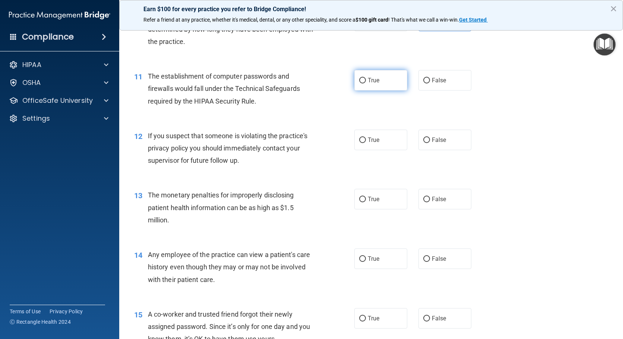
click at [389, 82] on label "True" at bounding box center [380, 80] width 53 height 20
click at [366, 82] on input "True" at bounding box center [362, 81] width 7 height 6
radio input "true"
click at [386, 140] on label "True" at bounding box center [380, 140] width 53 height 20
click at [366, 140] on input "True" at bounding box center [362, 140] width 7 height 6
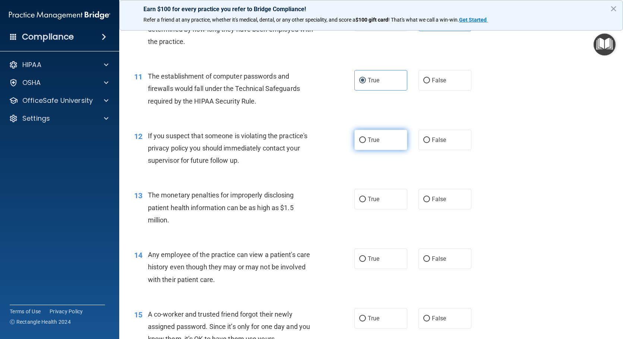
radio input "true"
click at [394, 201] on label "True" at bounding box center [380, 199] width 53 height 20
click at [366, 201] on input "True" at bounding box center [362, 200] width 7 height 6
radio input "true"
click at [445, 257] on label "False" at bounding box center [444, 258] width 53 height 20
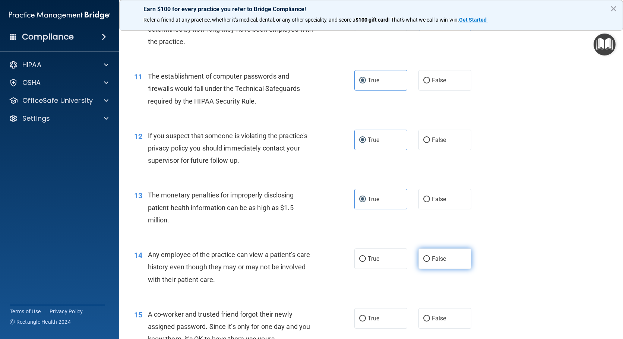
click at [430, 257] on input "False" at bounding box center [426, 259] width 7 height 6
radio input "true"
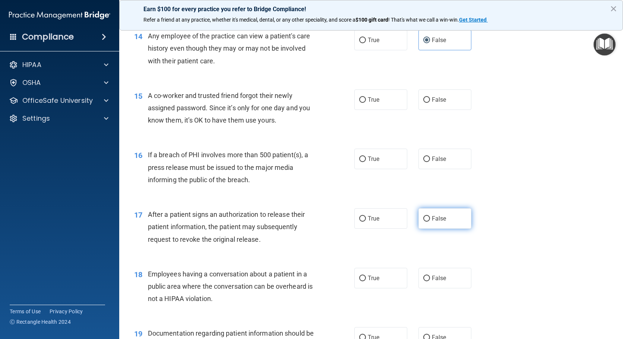
scroll to position [819, 0]
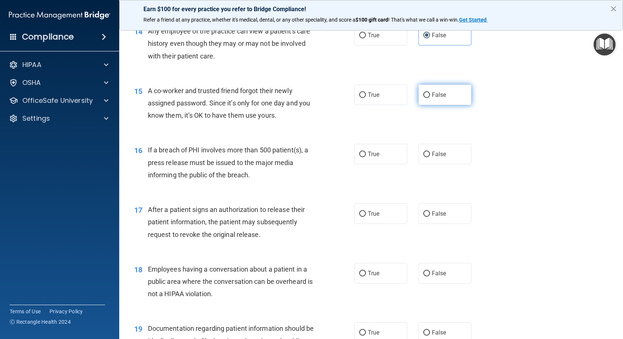
click at [446, 102] on label "False" at bounding box center [444, 95] width 53 height 20
click at [430, 98] on input "False" at bounding box center [426, 95] width 7 height 6
radio input "true"
click at [383, 156] on label "True" at bounding box center [380, 154] width 53 height 20
click at [366, 156] on input "True" at bounding box center [362, 155] width 7 height 6
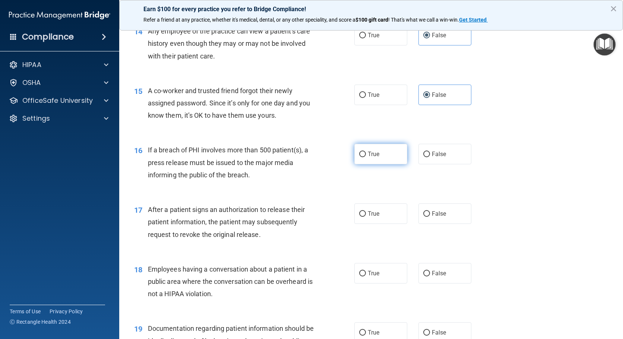
radio input "true"
click at [391, 216] on label "True" at bounding box center [380, 213] width 53 height 20
click at [366, 216] on input "True" at bounding box center [362, 214] width 7 height 6
radio input "true"
click at [461, 277] on label "False" at bounding box center [444, 273] width 53 height 20
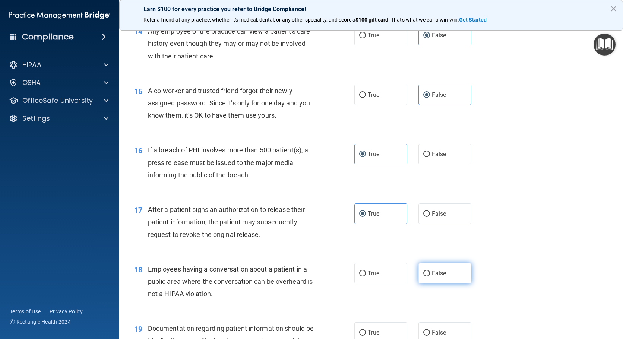
click at [430, 276] on input "False" at bounding box center [426, 274] width 7 height 6
radio input "true"
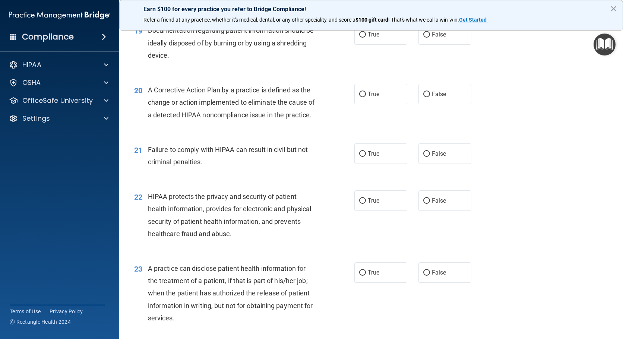
scroll to position [1080, 0]
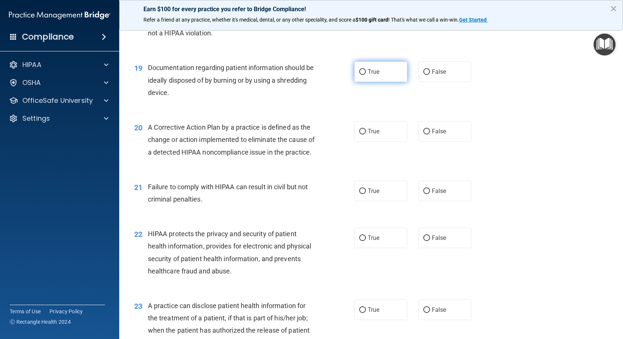
click at [382, 74] on label "True" at bounding box center [380, 71] width 53 height 20
click at [366, 74] on input "True" at bounding box center [362, 72] width 7 height 6
radio input "true"
click at [397, 133] on label "True" at bounding box center [380, 131] width 53 height 20
click at [366, 133] on input "True" at bounding box center [362, 132] width 7 height 6
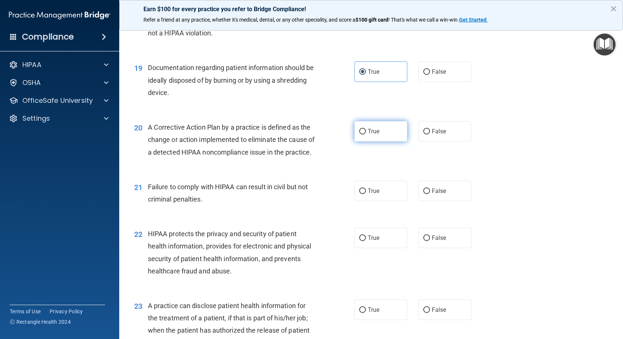
radio input "true"
click at [447, 201] on label "False" at bounding box center [444, 191] width 53 height 20
click at [430, 194] on input "False" at bounding box center [426, 191] width 7 height 6
radio input "true"
click at [389, 248] on label "True" at bounding box center [380, 238] width 53 height 20
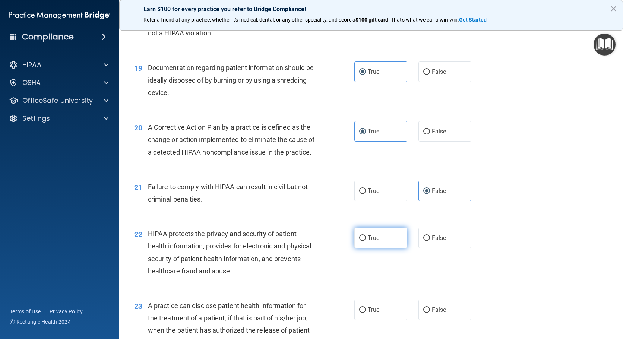
click at [366, 241] on input "True" at bounding box center [362, 238] width 7 height 6
radio input "true"
click at [447, 320] on label "False" at bounding box center [444, 309] width 53 height 20
click at [430, 313] on input "False" at bounding box center [426, 310] width 7 height 6
radio input "true"
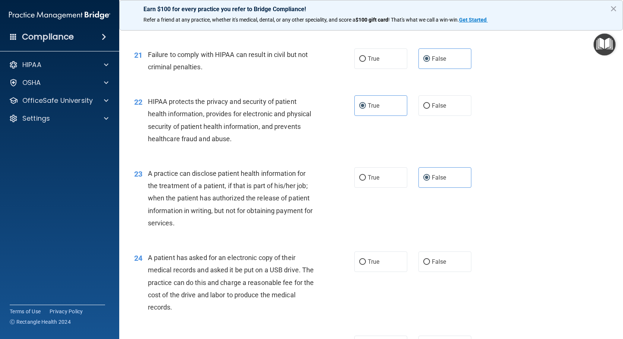
scroll to position [1229, 0]
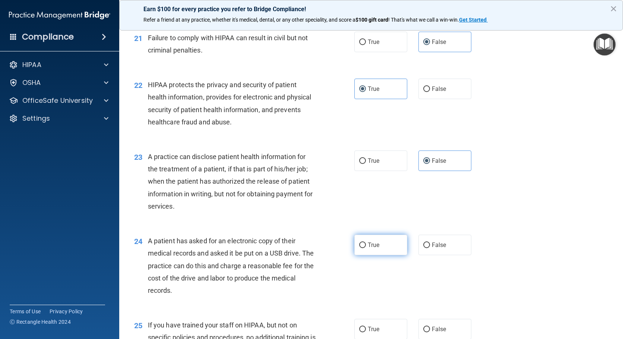
click at [385, 255] on label "True" at bounding box center [380, 245] width 53 height 20
click at [366, 248] on input "True" at bounding box center [362, 245] width 7 height 6
radio input "true"
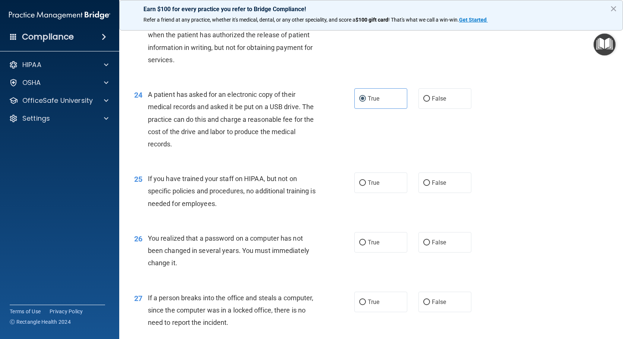
scroll to position [1378, 0]
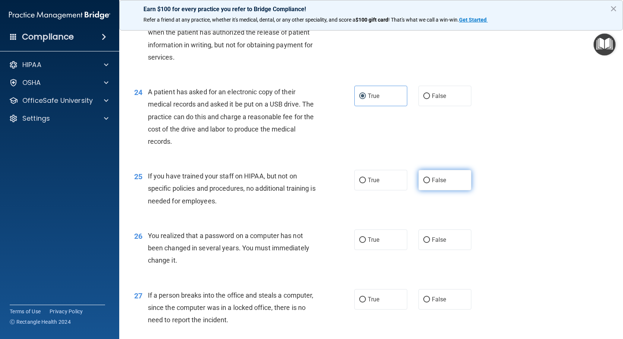
click at [440, 190] on label "False" at bounding box center [444, 180] width 53 height 20
click at [430, 183] on input "False" at bounding box center [426, 181] width 7 height 6
radio input "true"
click at [381, 250] on label "True" at bounding box center [380, 239] width 53 height 20
click at [366, 243] on input "True" at bounding box center [362, 240] width 7 height 6
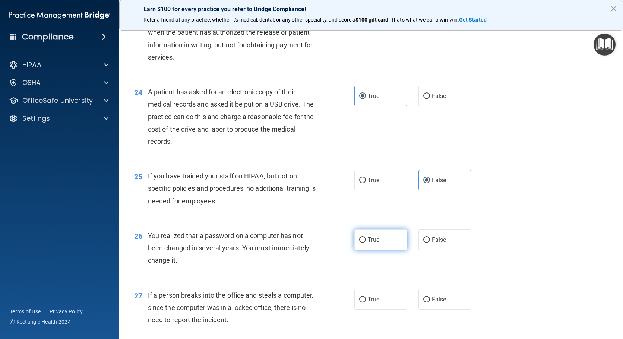
radio input "true"
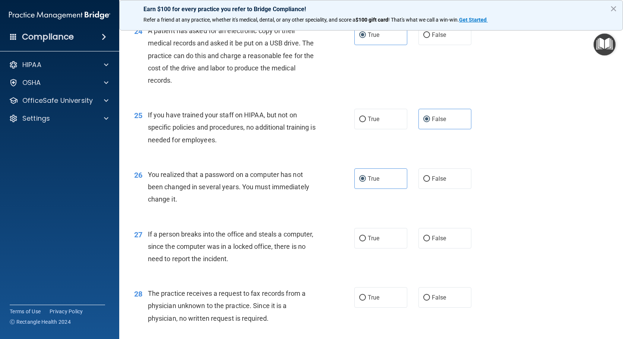
scroll to position [1452, 0]
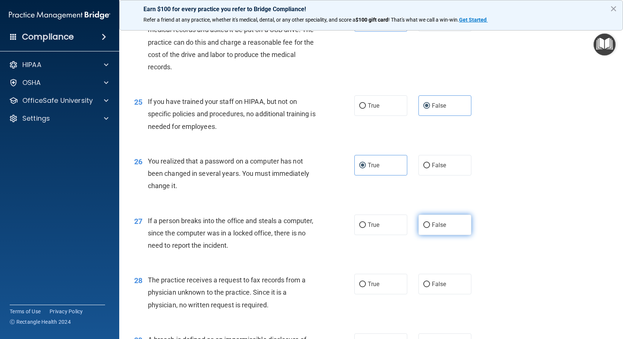
click at [456, 235] on label "False" at bounding box center [444, 225] width 53 height 20
click at [430, 228] on input "False" at bounding box center [426, 225] width 7 height 6
radio input "true"
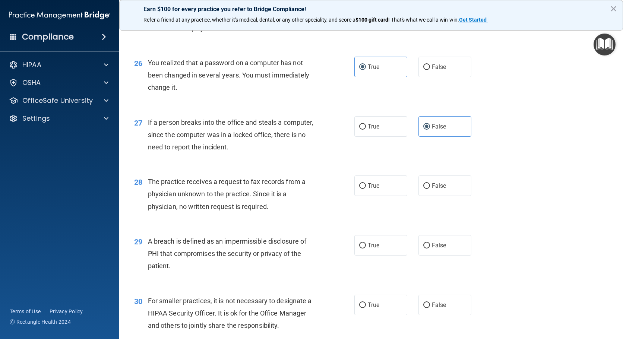
scroll to position [1564, 0]
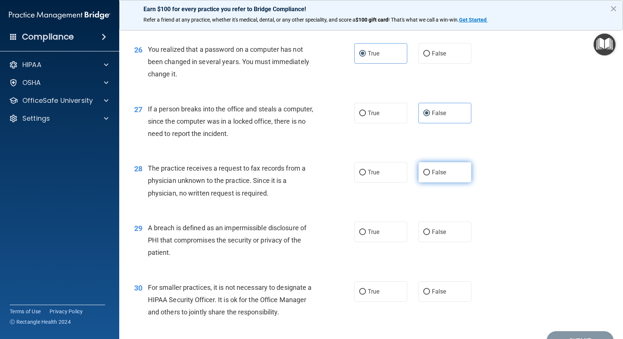
click at [450, 181] on label "False" at bounding box center [444, 172] width 53 height 20
click at [430, 175] on input "False" at bounding box center [426, 173] width 7 height 6
radio input "true"
click at [386, 242] on label "True" at bounding box center [380, 232] width 53 height 20
click at [366, 235] on input "True" at bounding box center [362, 232] width 7 height 6
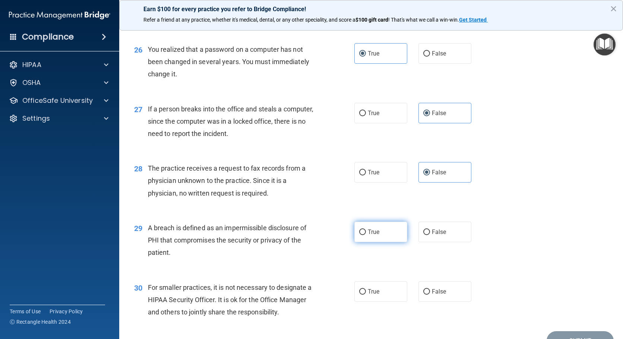
radio input "true"
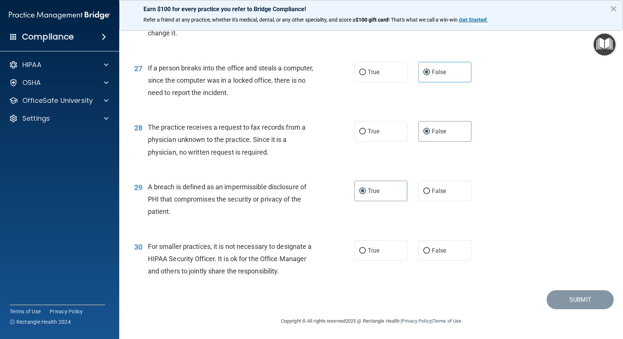
scroll to position [1617, 0]
click at [443, 253] on label "False" at bounding box center [444, 250] width 53 height 20
click at [430, 253] on input "False" at bounding box center [426, 251] width 7 height 6
radio input "true"
click at [579, 307] on button "Submit" at bounding box center [579, 299] width 67 height 19
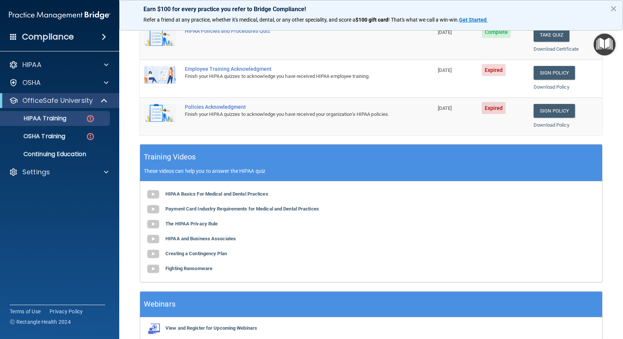
scroll to position [186, 0]
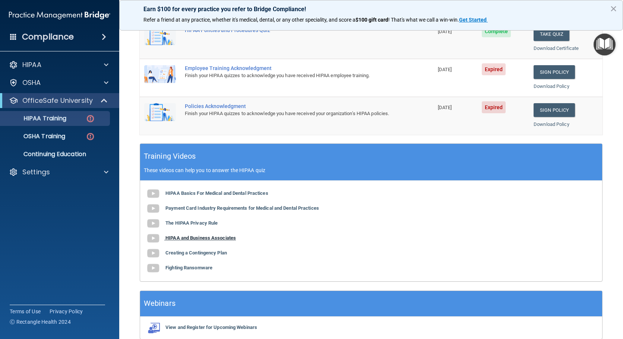
click at [203, 240] on b "HIPAA and Business Associates" at bounding box center [200, 238] width 70 height 6
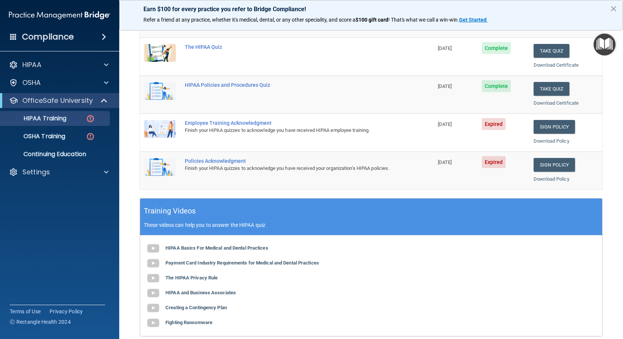
scroll to position [112, 0]
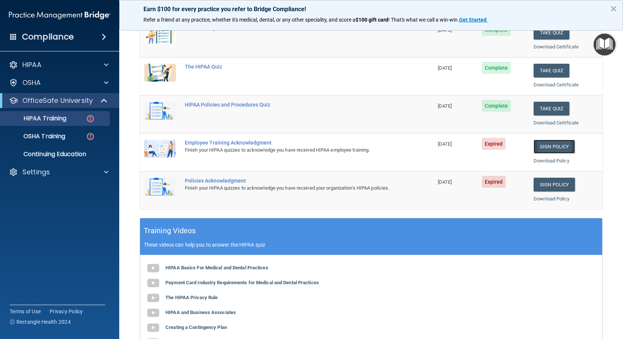
click at [547, 149] on link "Sign Policy" at bounding box center [553, 147] width 41 height 14
click at [548, 144] on link "Sign Policy" at bounding box center [553, 147] width 41 height 14
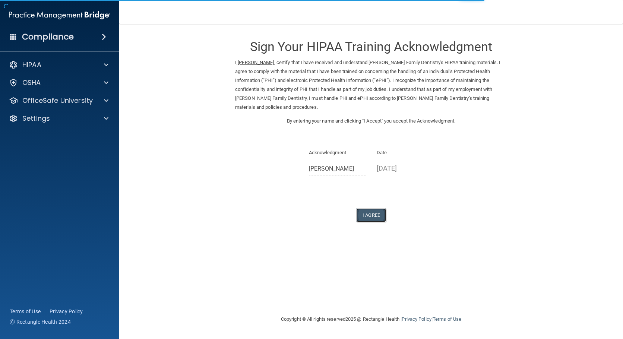
click at [374, 212] on button "I Agree" at bounding box center [371, 215] width 30 height 14
click at [372, 208] on button "I Agree" at bounding box center [371, 215] width 30 height 14
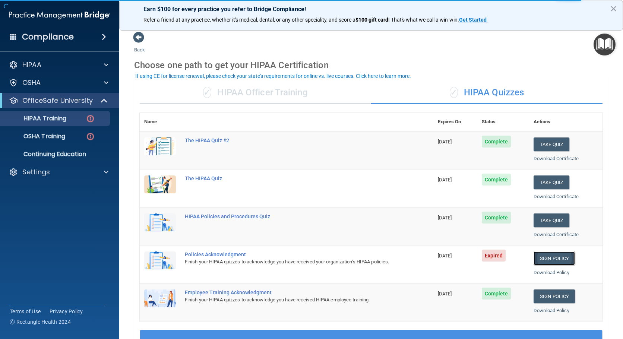
click at [541, 255] on link "Sign Policy" at bounding box center [553, 258] width 41 height 14
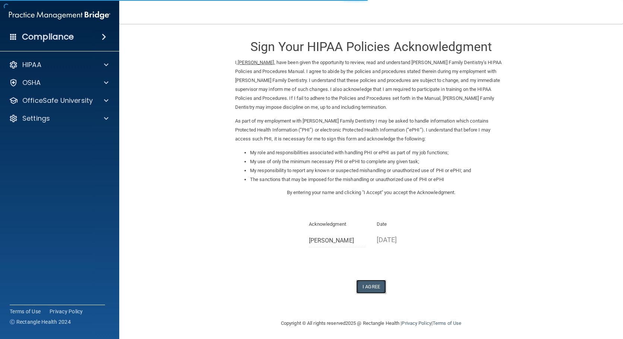
click at [373, 283] on button "I Agree" at bounding box center [371, 287] width 30 height 14
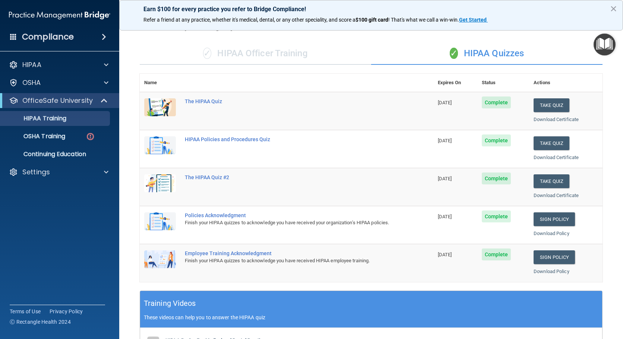
scroll to position [37, 0]
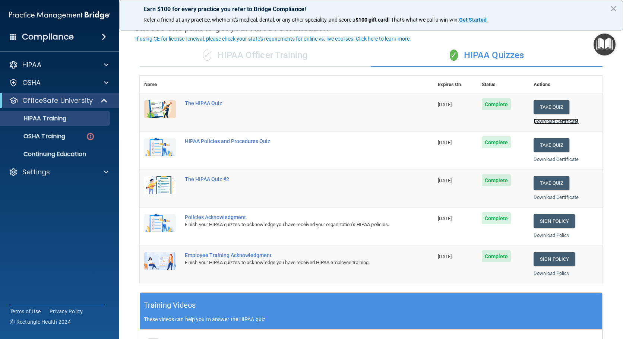
click at [542, 123] on link "Download Certificate" at bounding box center [555, 121] width 45 height 6
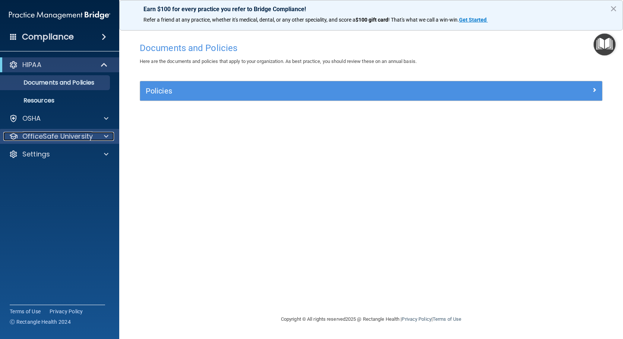
click at [104, 137] on div at bounding box center [105, 136] width 19 height 9
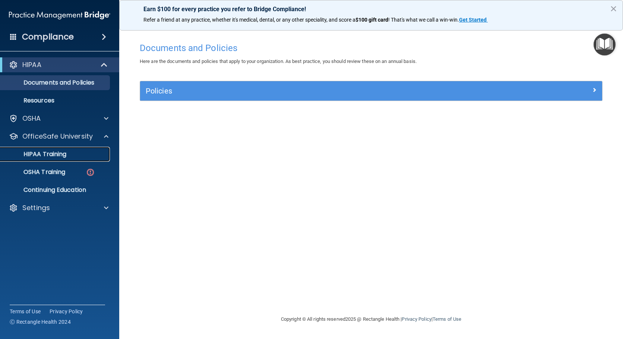
click at [88, 158] on div "HIPAA Training" at bounding box center [56, 153] width 102 height 7
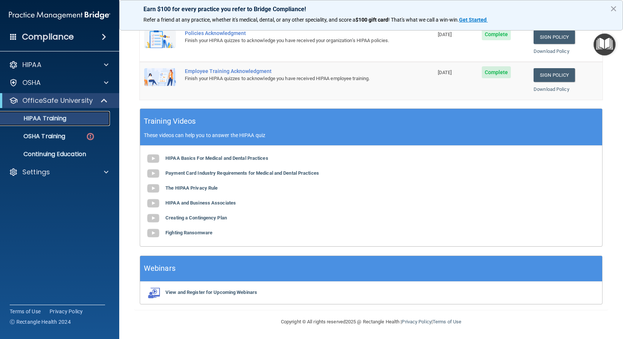
scroll to position [222, 0]
